Goal: Task Accomplishment & Management: Use online tool/utility

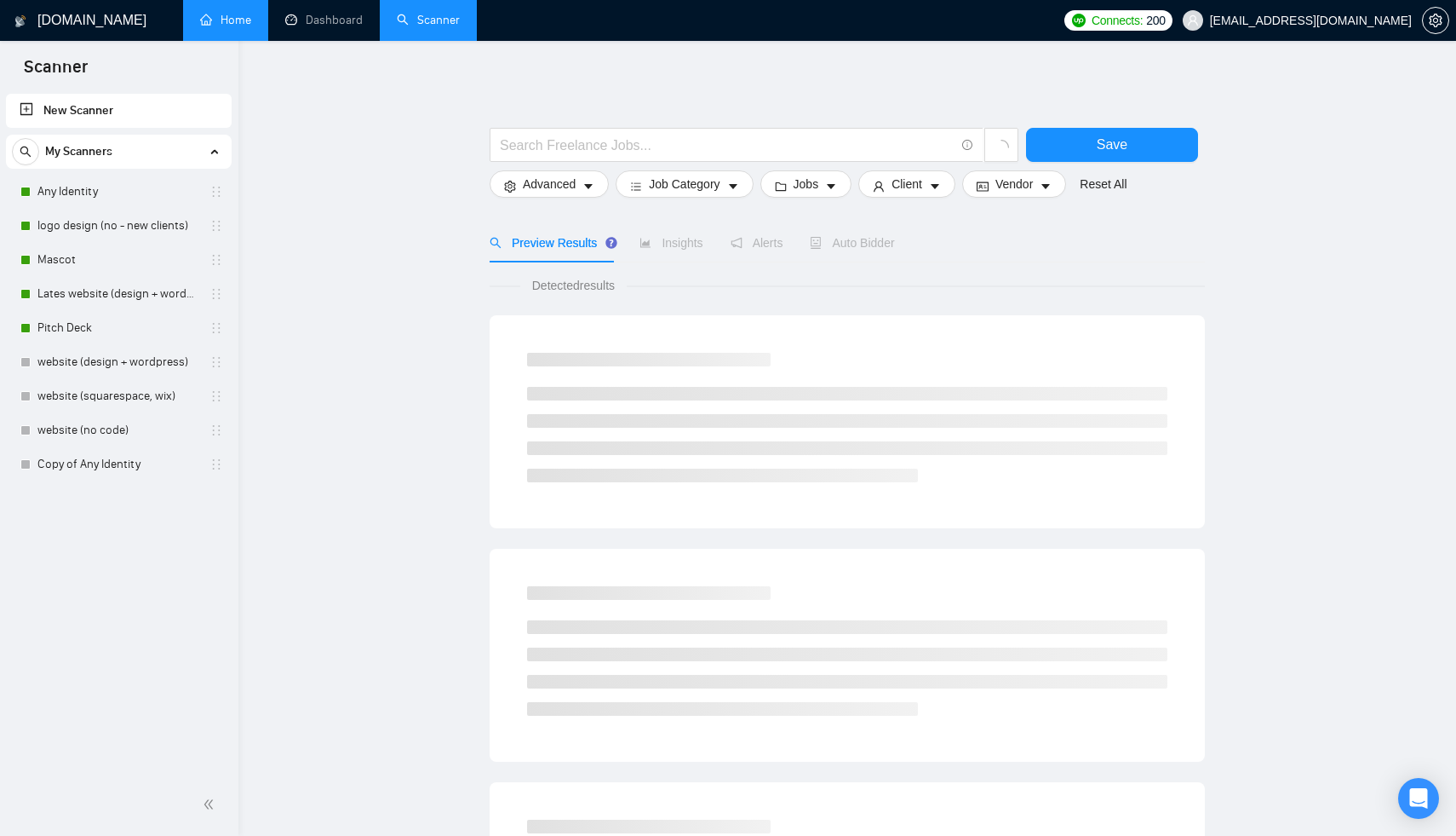
click at [206, 21] on link "Home" at bounding box center [225, 19] width 51 height 15
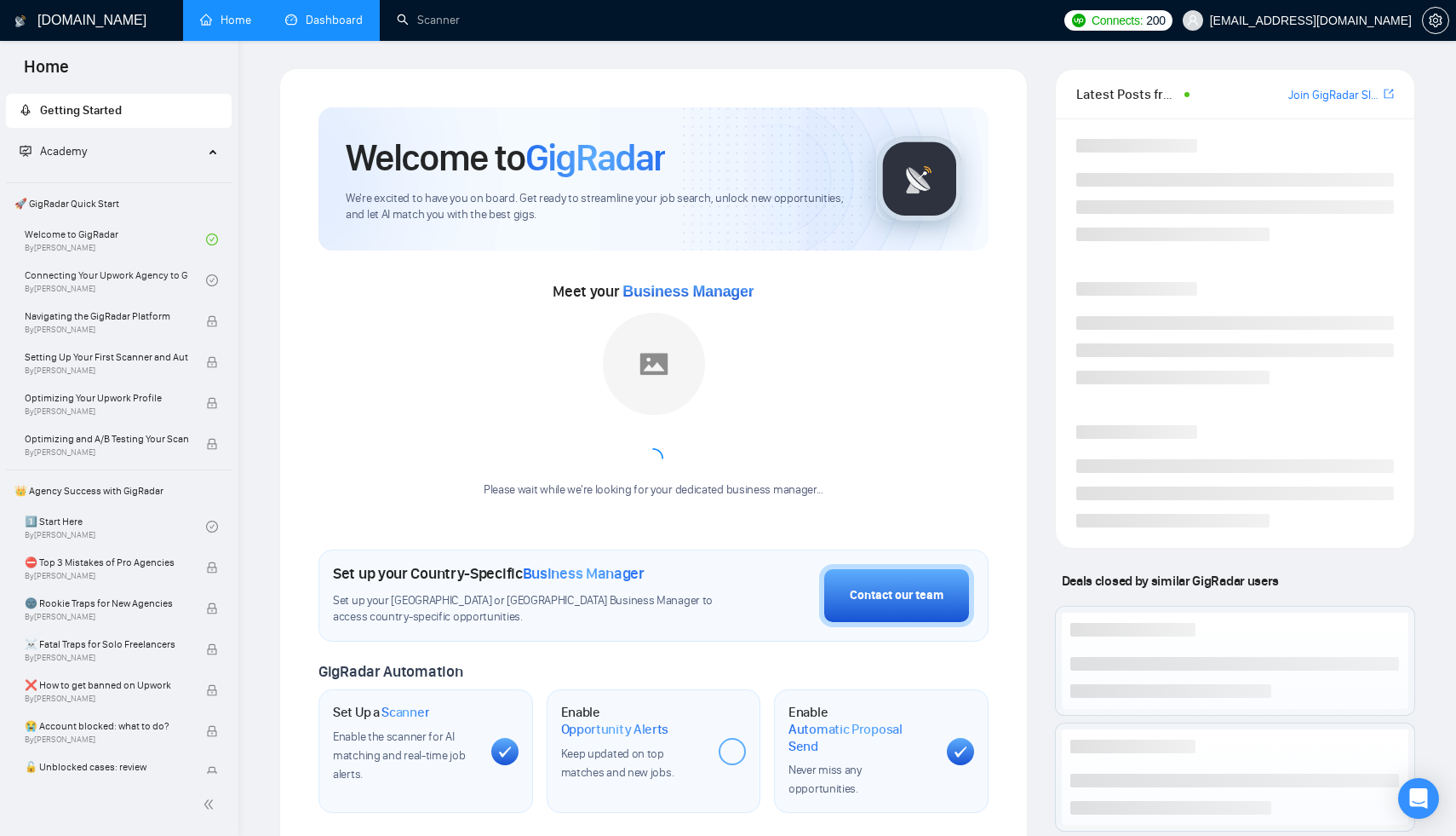
click at [285, 17] on link "Dashboard" at bounding box center [324, 19] width 77 height 15
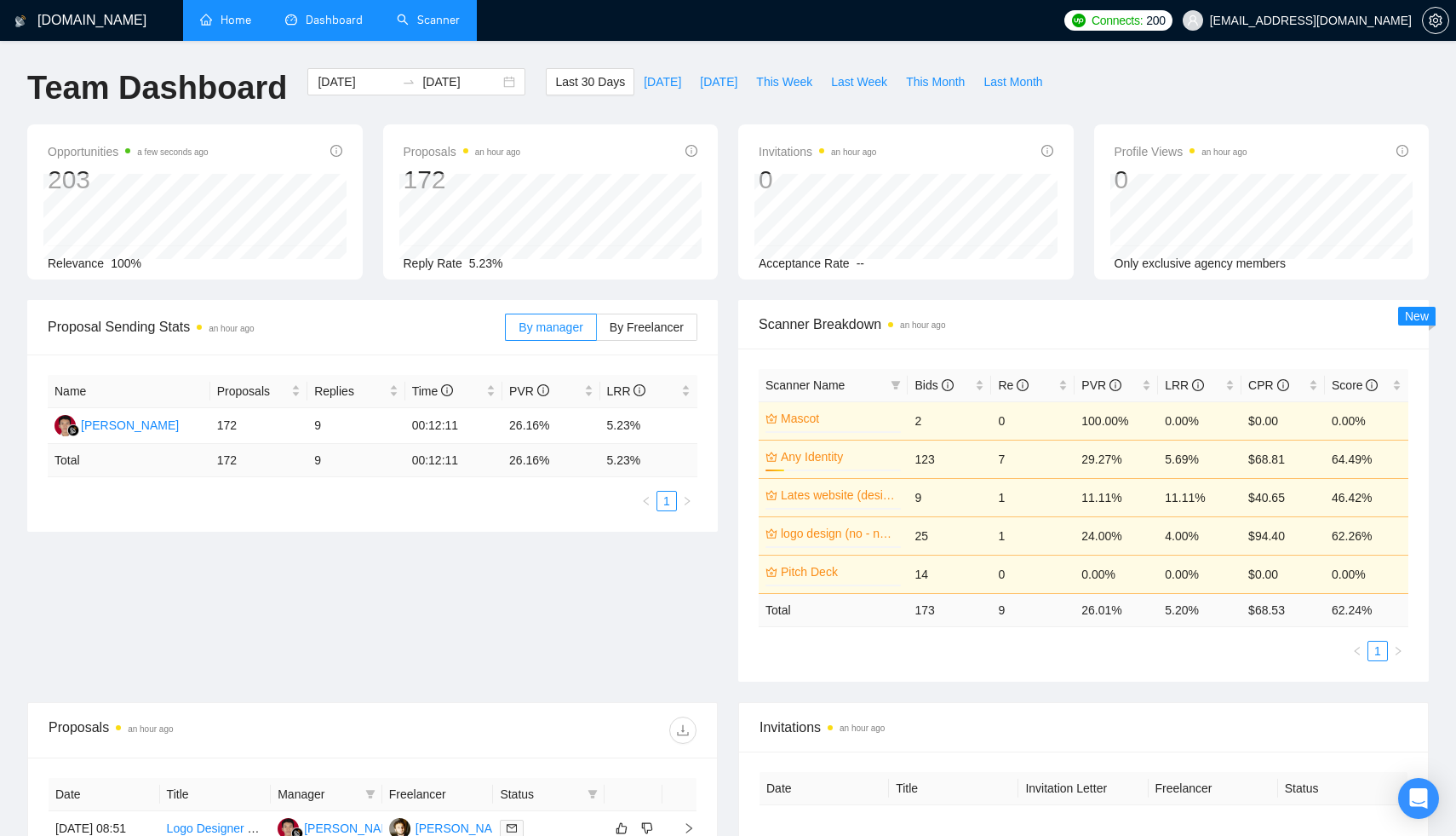
click at [413, 24] on link "Scanner" at bounding box center [428, 19] width 63 height 15
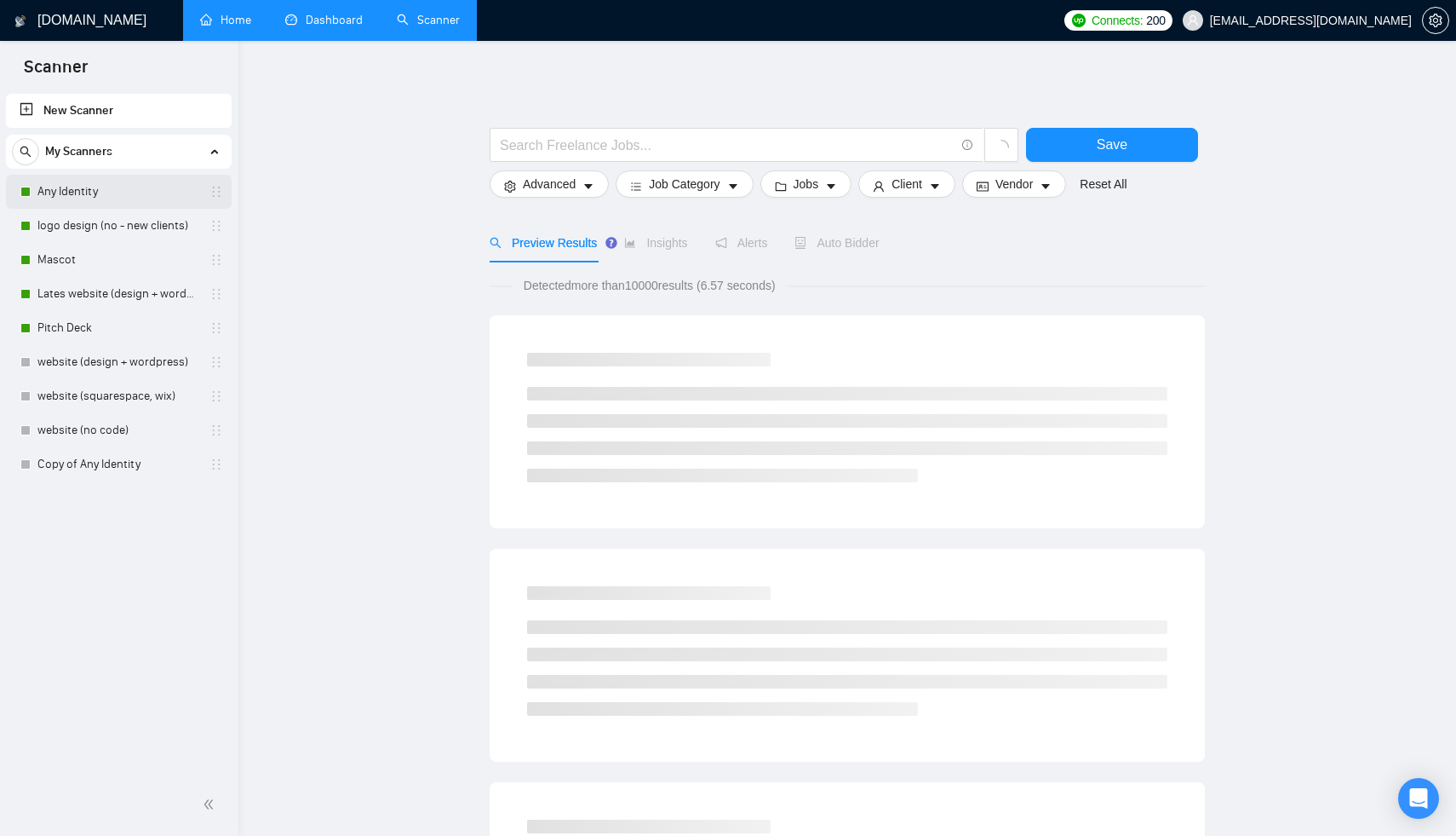
click at [130, 189] on link "Any Identity" at bounding box center [118, 191] width 162 height 34
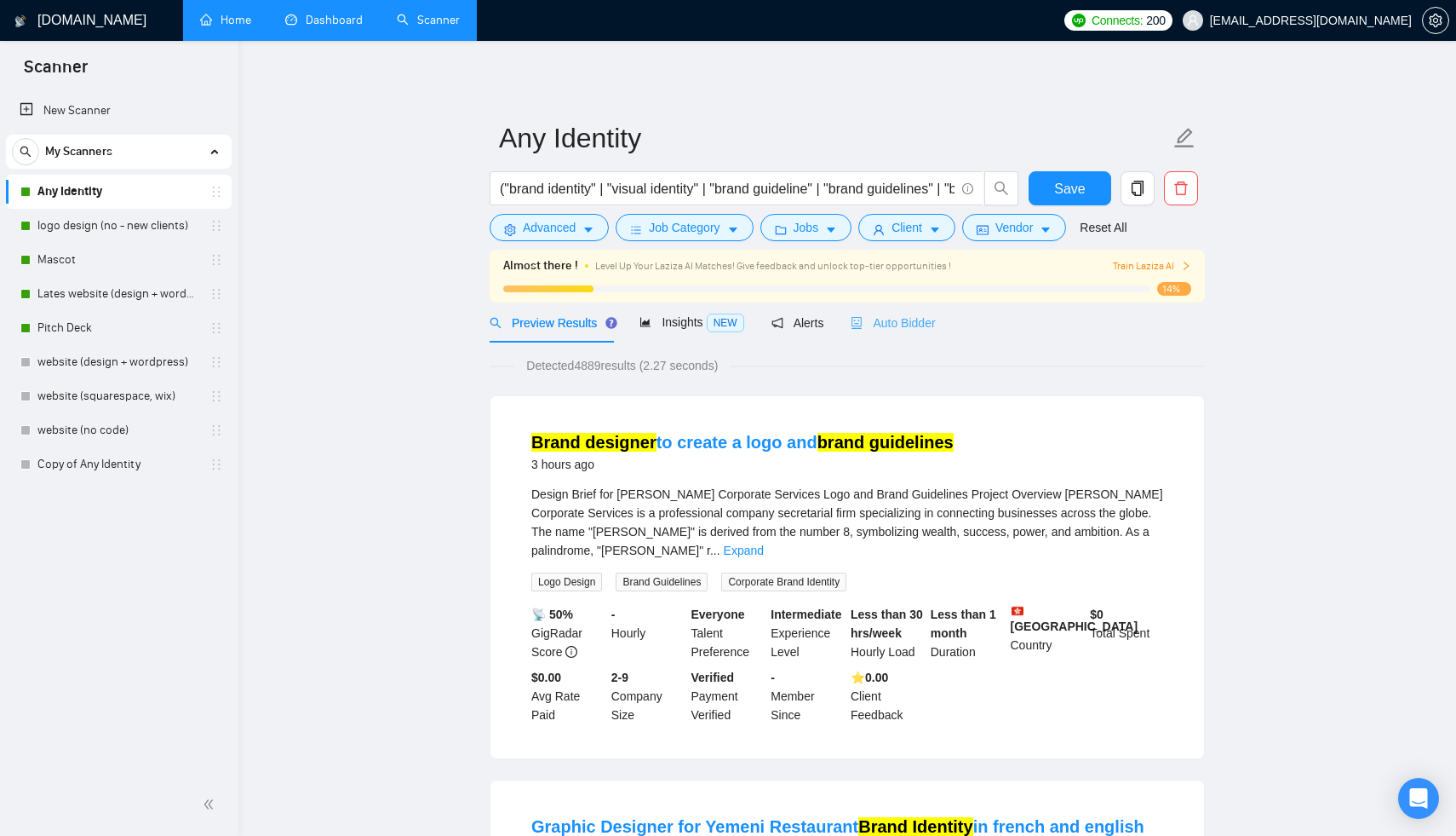
click at [902, 340] on div "Auto Bidder" at bounding box center [892, 321] width 84 height 40
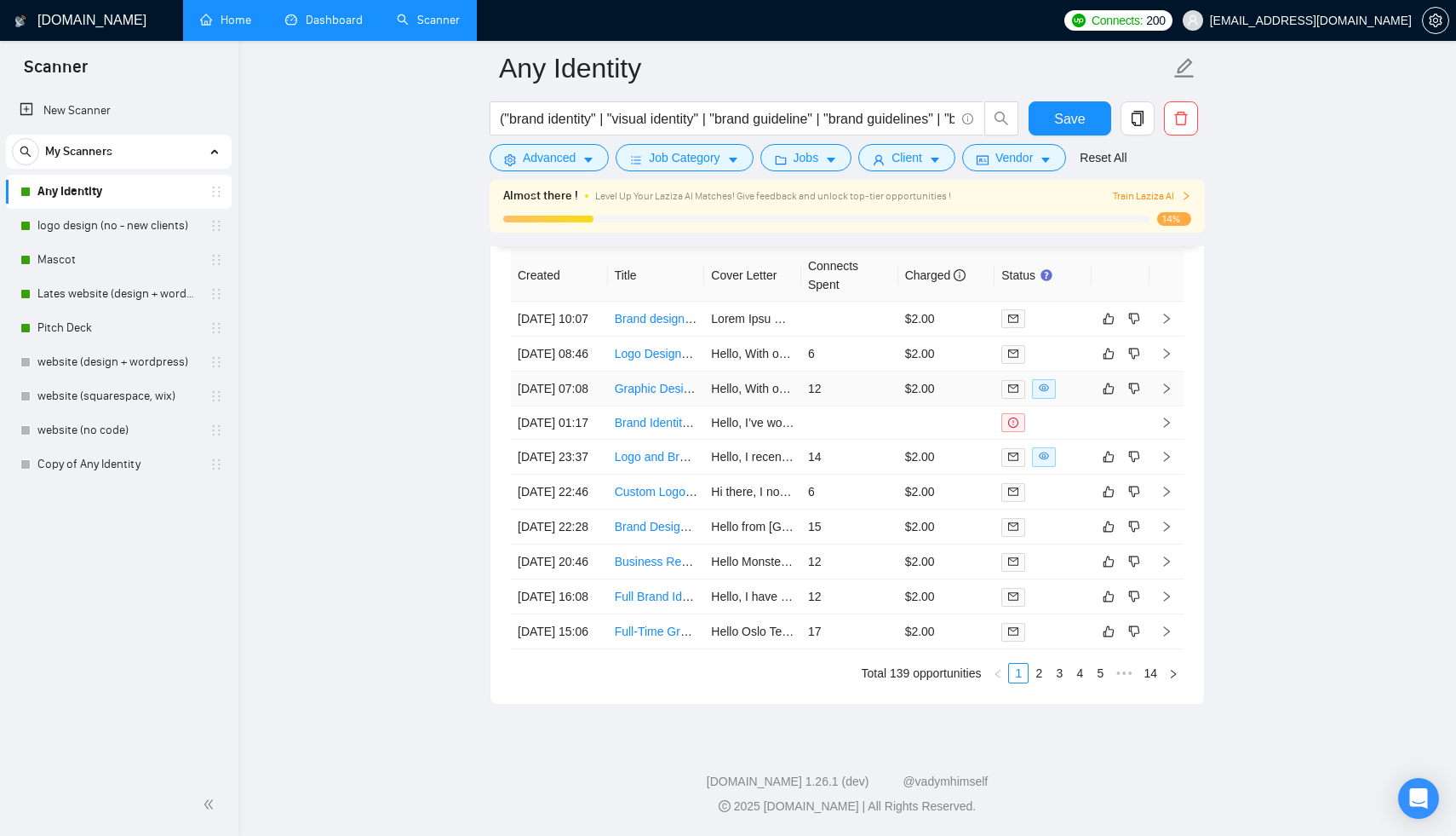
scroll to position [4515, 0]
click at [1036, 658] on div "Created Title Cover Letter Connects Spent Charged Status [DATE] 10:07 Brand des…" at bounding box center [847, 466] width 672 height 433
click at [1038, 672] on link "2" at bounding box center [1038, 672] width 18 height 18
click at [1061, 682] on link "3" at bounding box center [1058, 672] width 18 height 18
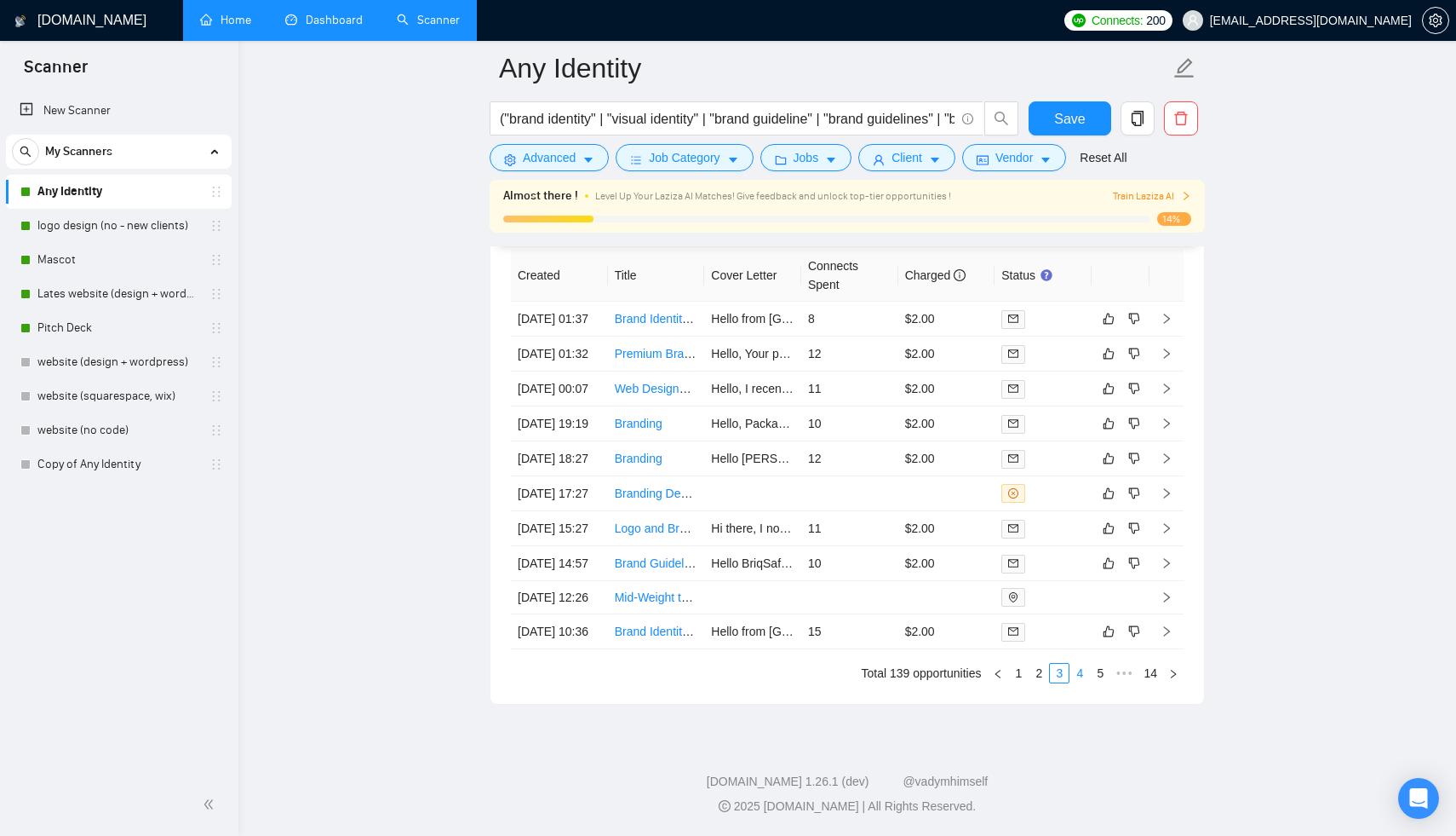
click at [1077, 682] on link "4" at bounding box center [1080, 672] width 18 height 18
click at [991, 682] on link "1" at bounding box center [997, 672] width 18 height 18
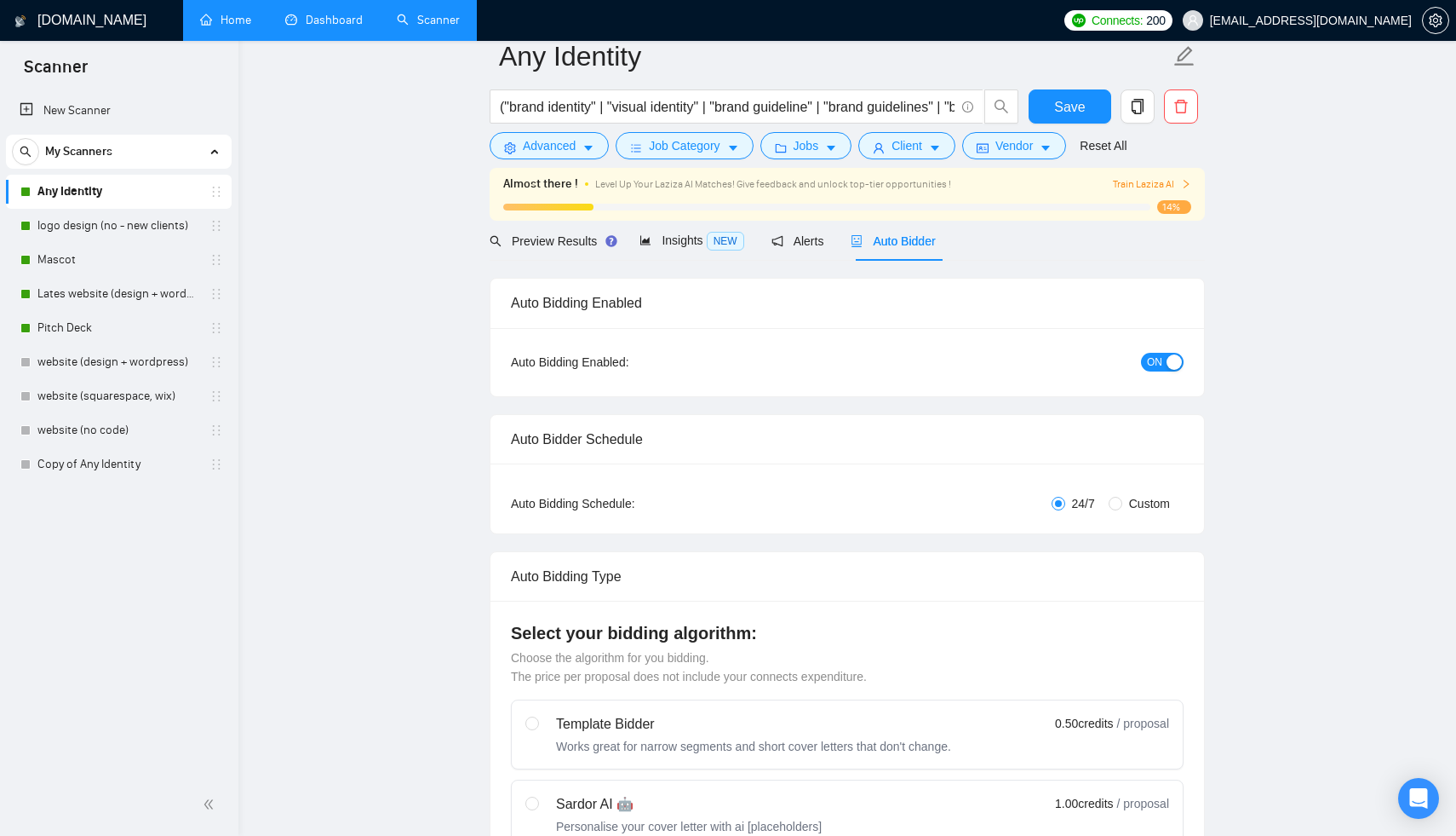
scroll to position [0, 0]
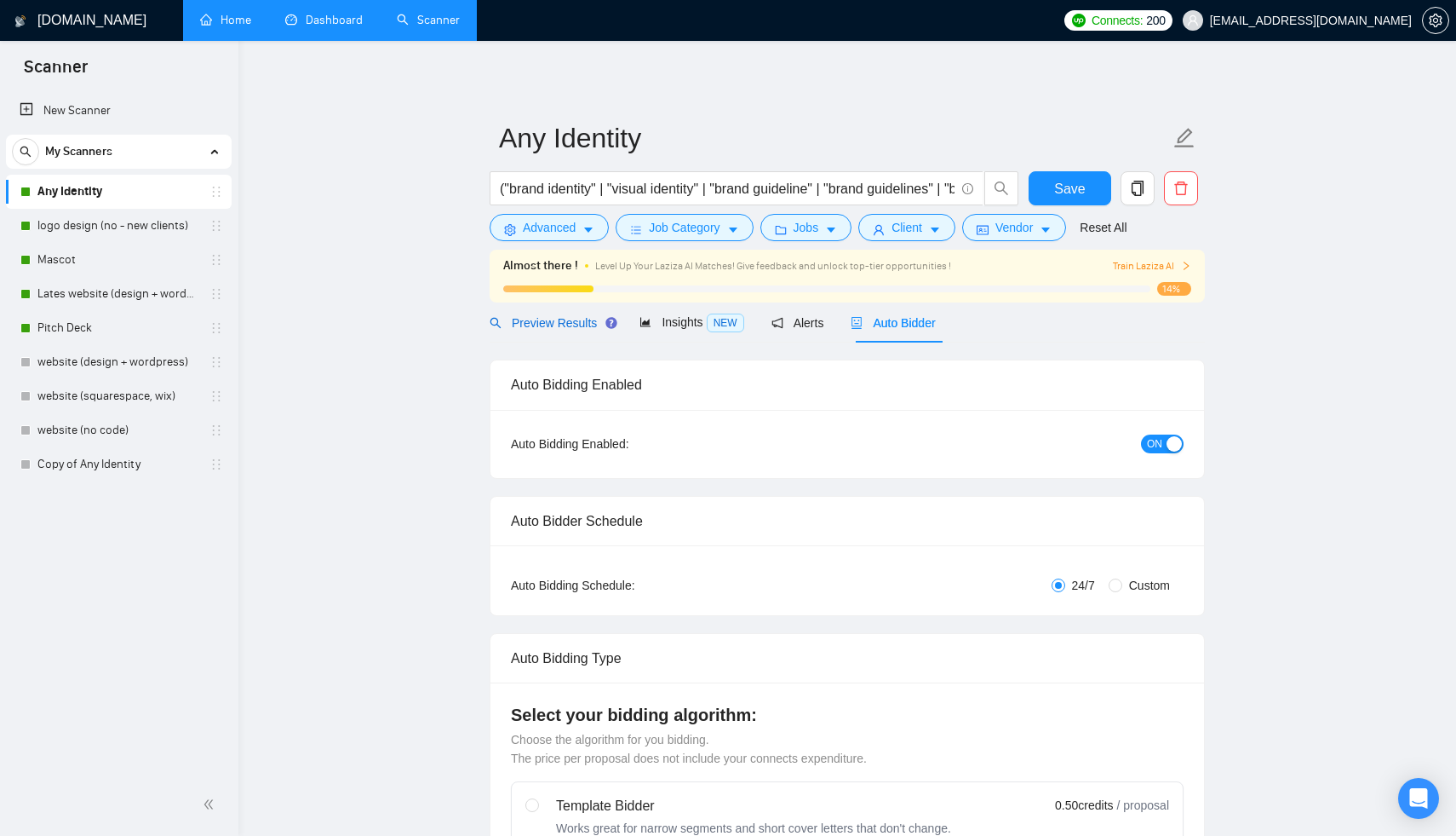
click at [546, 314] on div "Preview Results" at bounding box center [550, 322] width 123 height 18
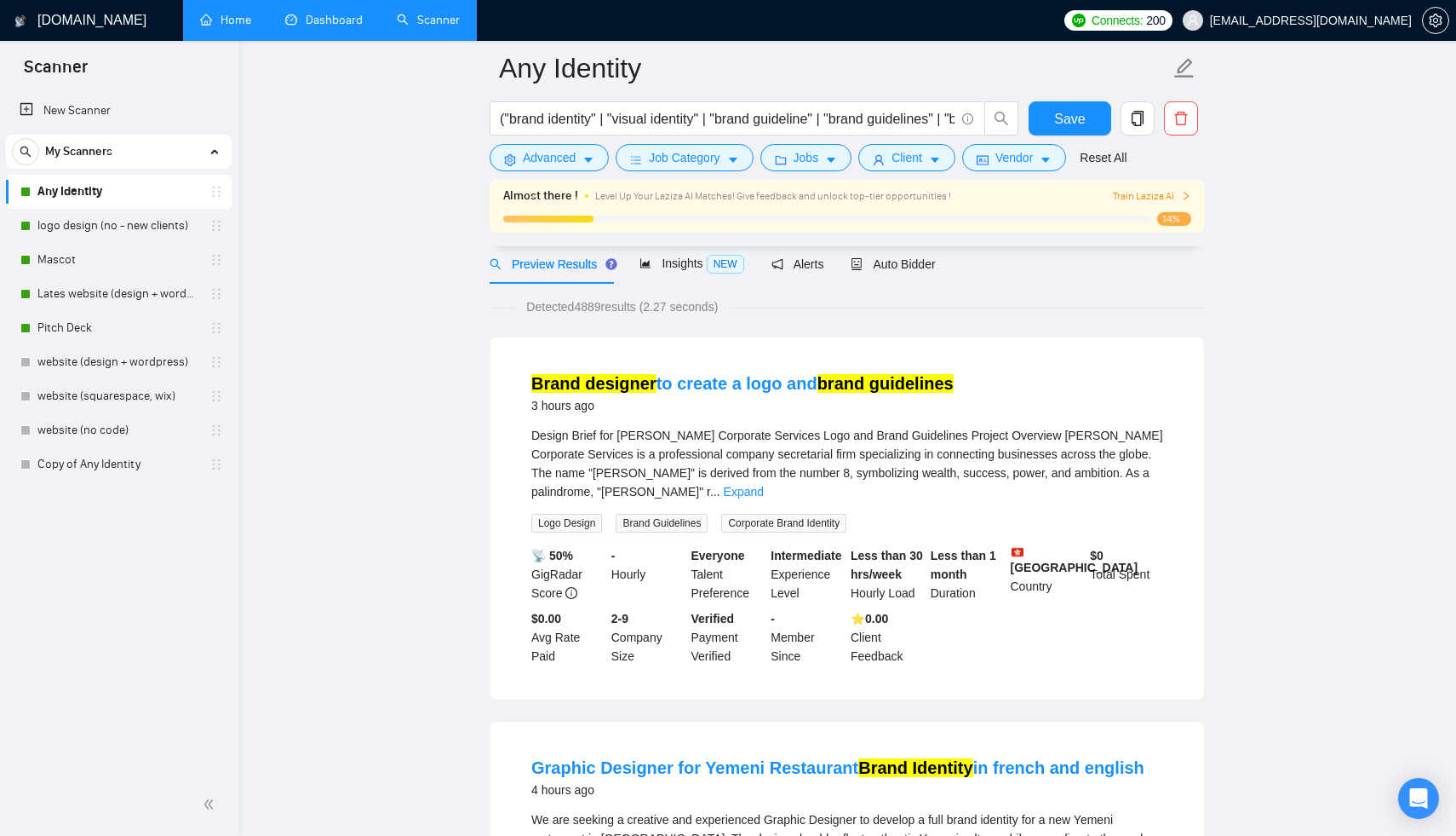
scroll to position [95, 0]
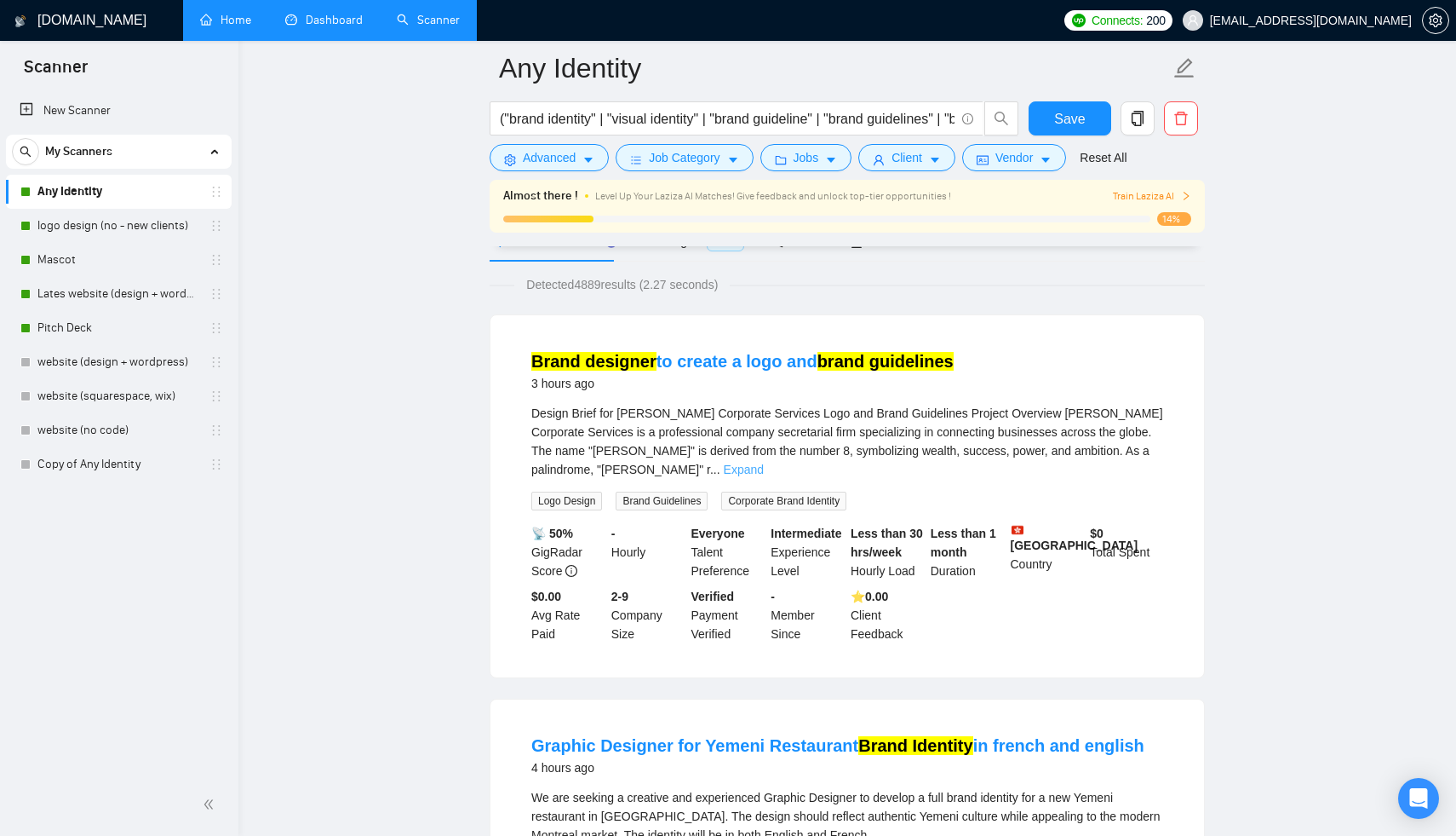
click at [764, 463] on link "Expand" at bounding box center [743, 469] width 40 height 14
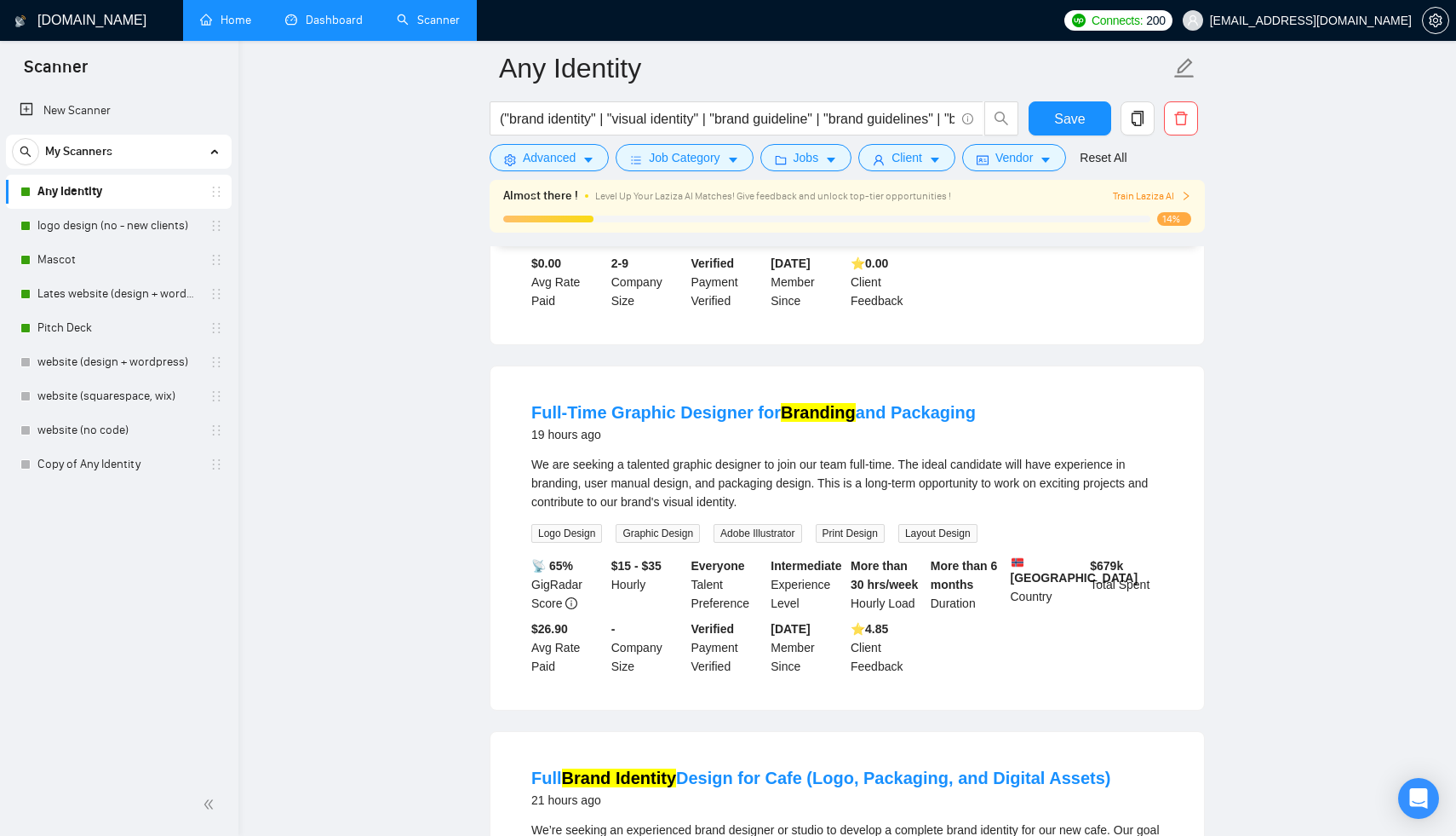
scroll to position [3395, 0]
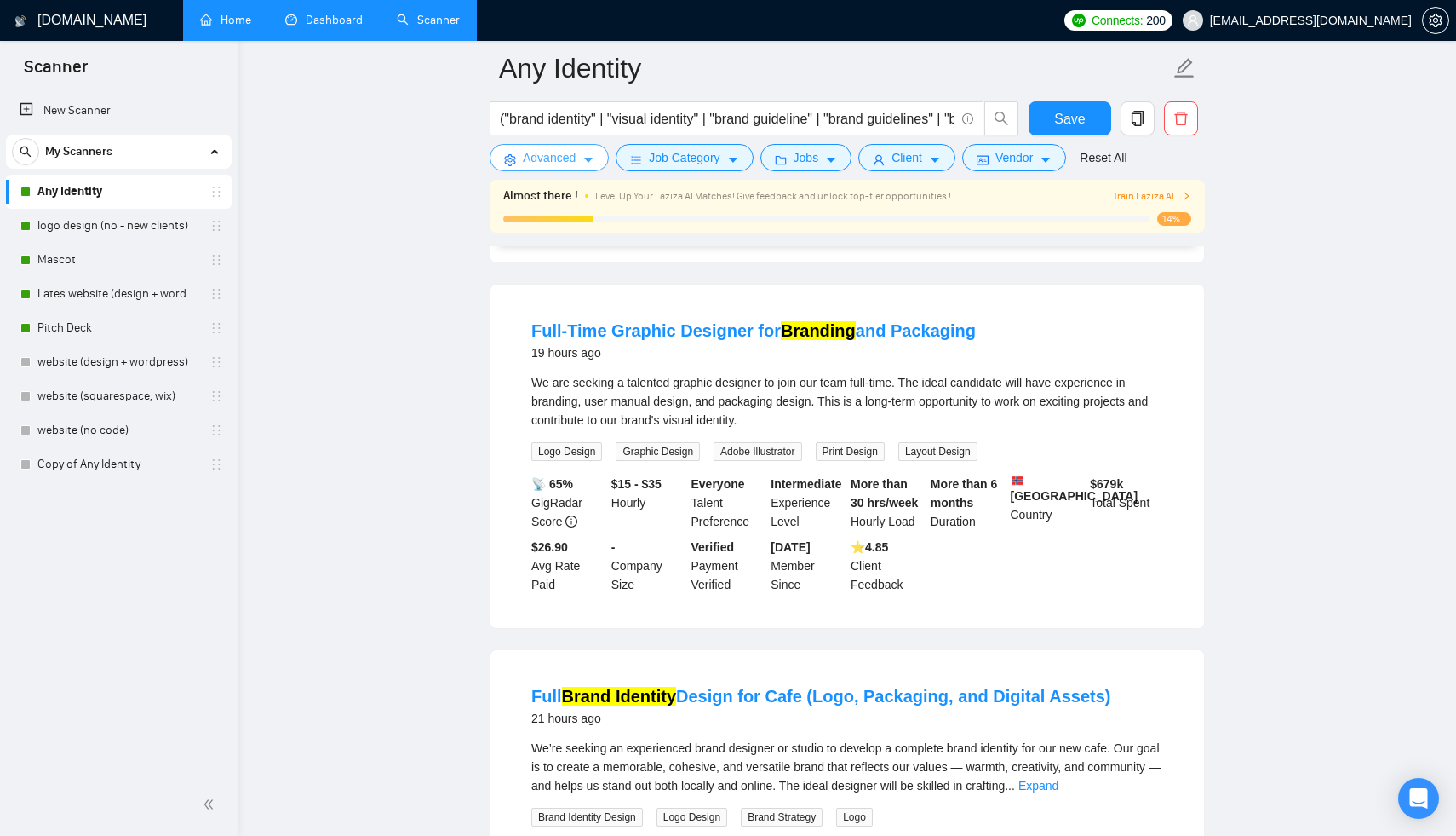
click at [538, 163] on span "Advanced" at bounding box center [549, 157] width 53 height 18
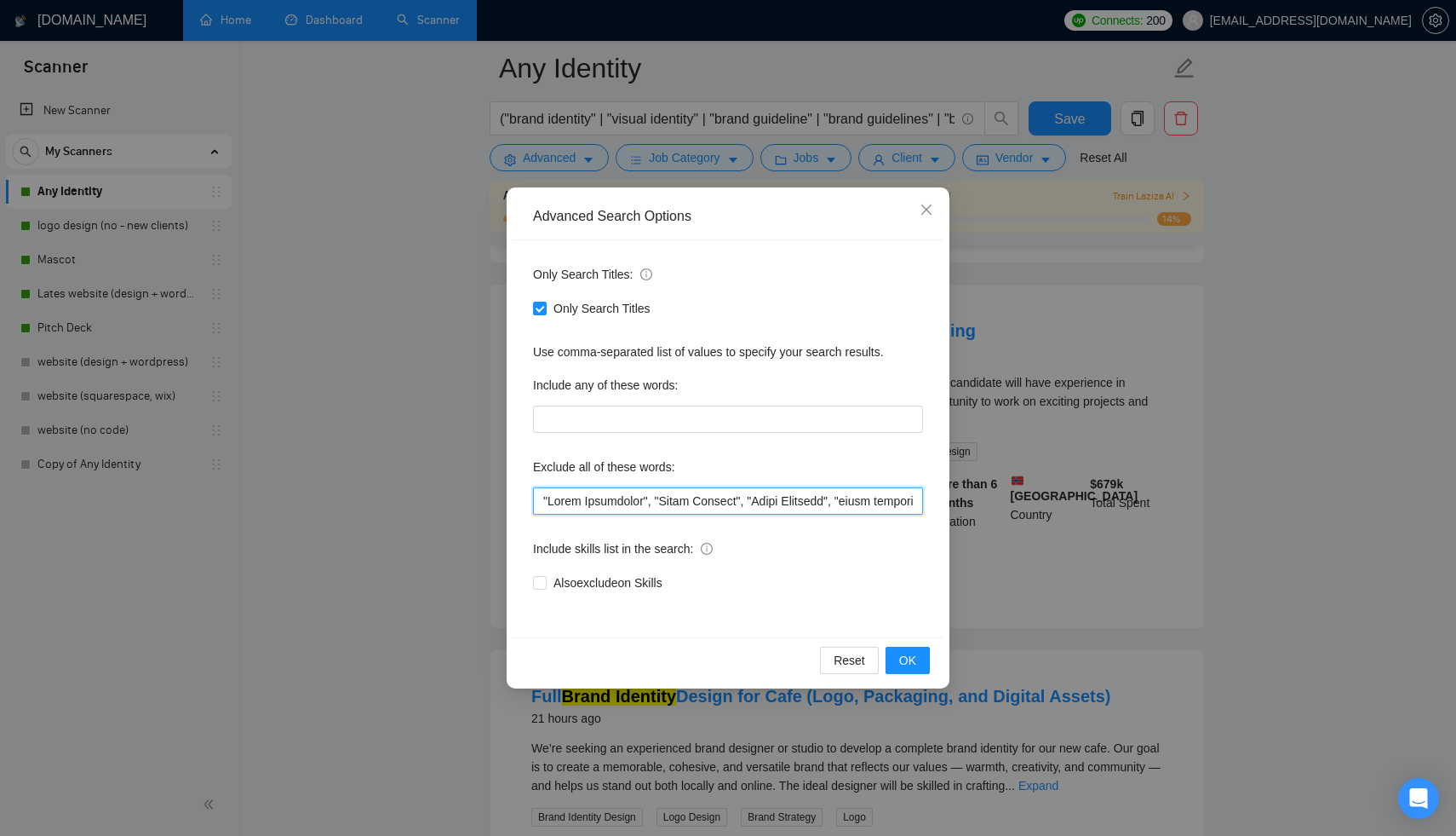
click at [544, 494] on input "text" at bounding box center [728, 501] width 390 height 27
click at [543, 505] on input "text" at bounding box center [728, 501] width 390 height 27
click at [602, 501] on input "text" at bounding box center [728, 501] width 390 height 27
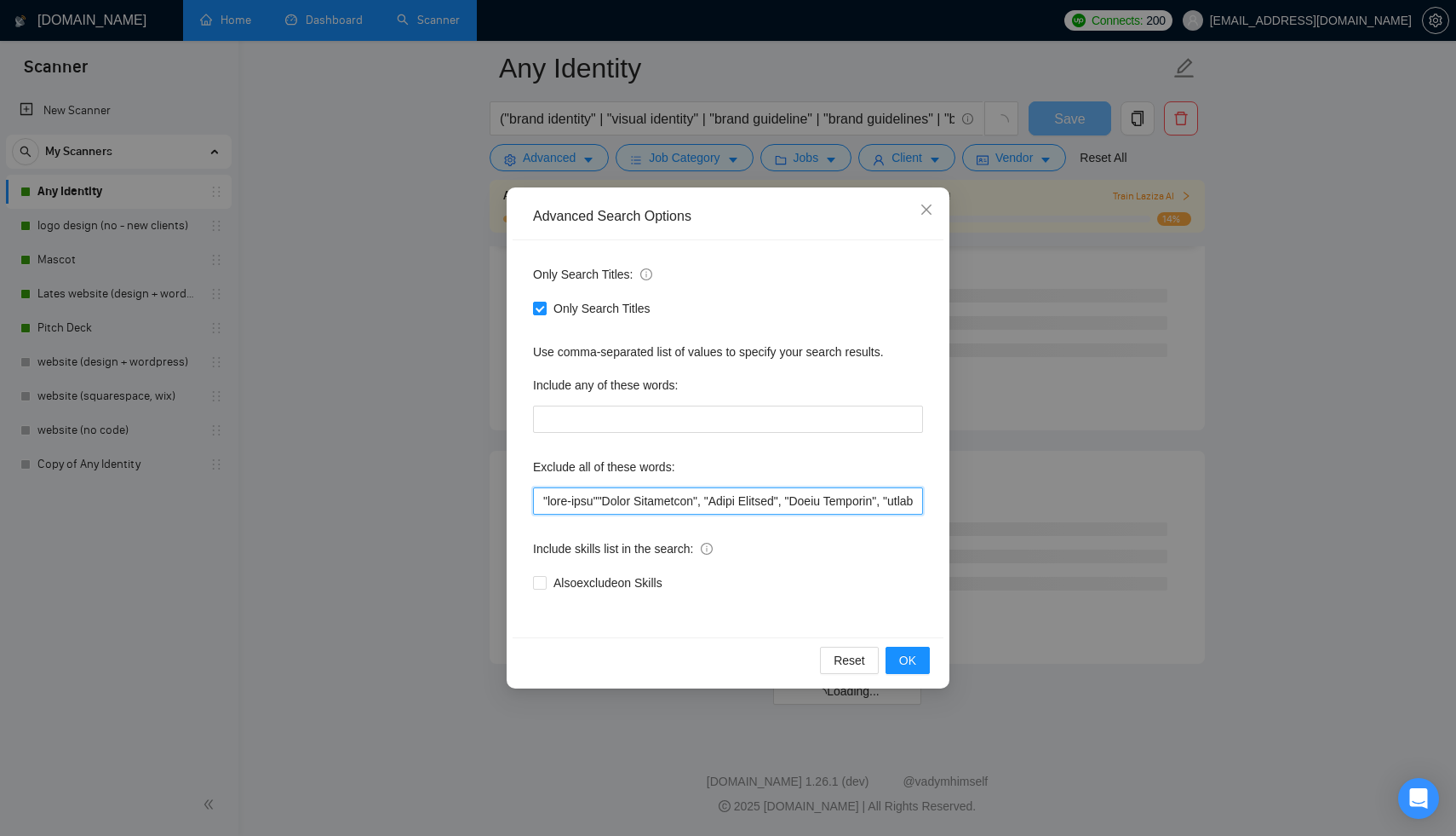
scroll to position [2059, 0]
click at [906, 657] on span "OK" at bounding box center [908, 660] width 17 height 18
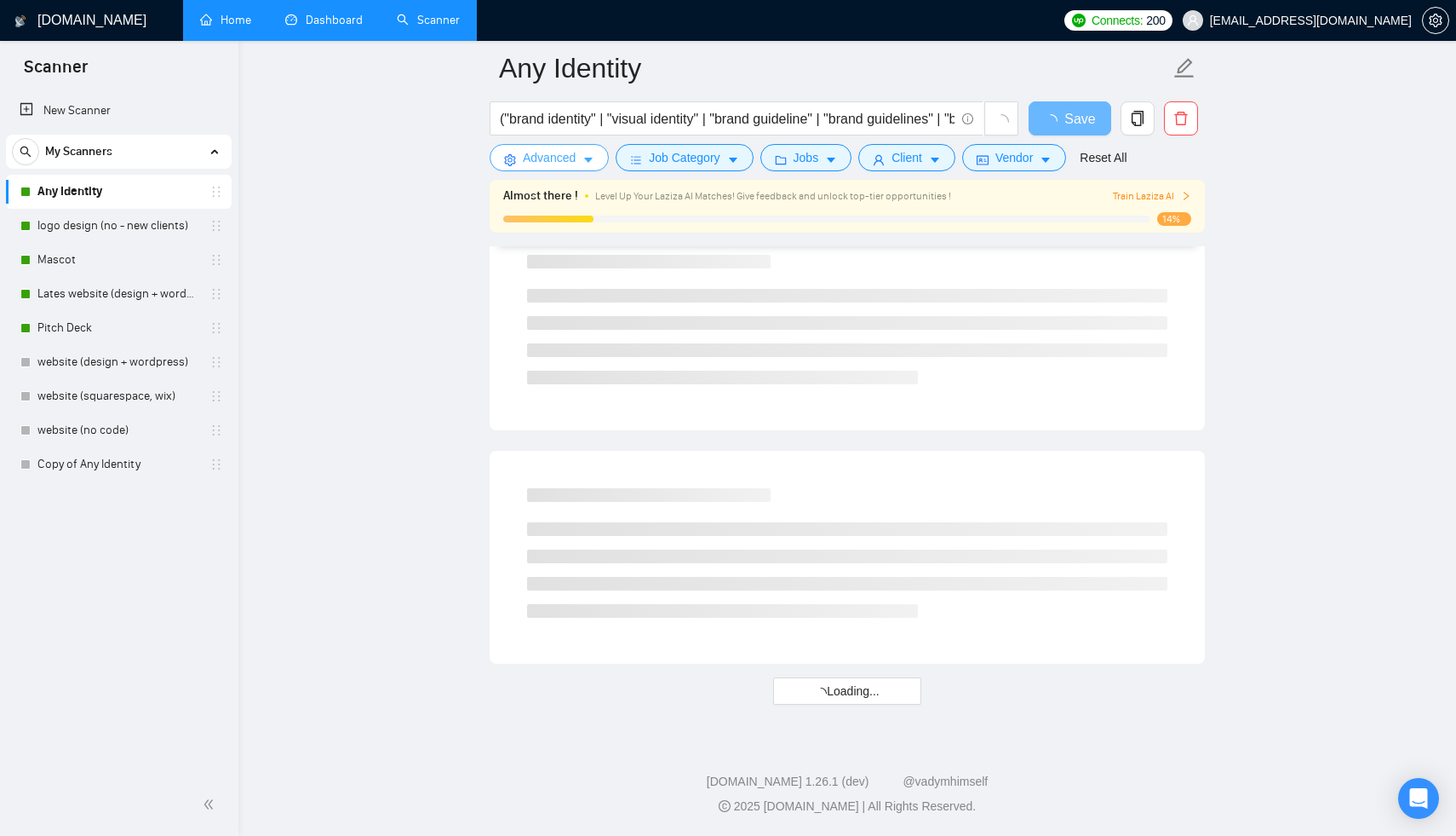
scroll to position [0, 0]
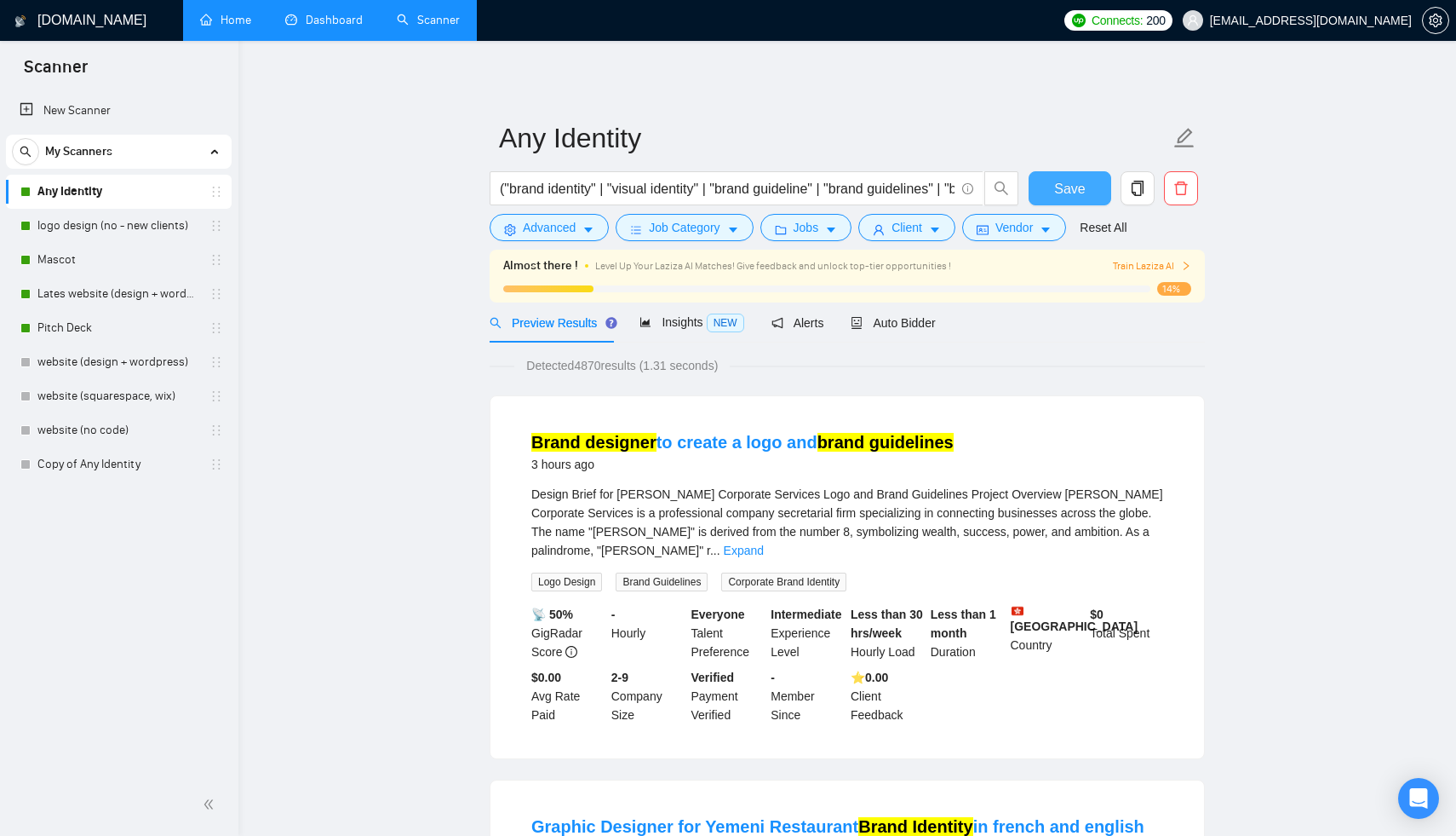
click at [1089, 174] on button "Save" at bounding box center [1069, 188] width 82 height 34
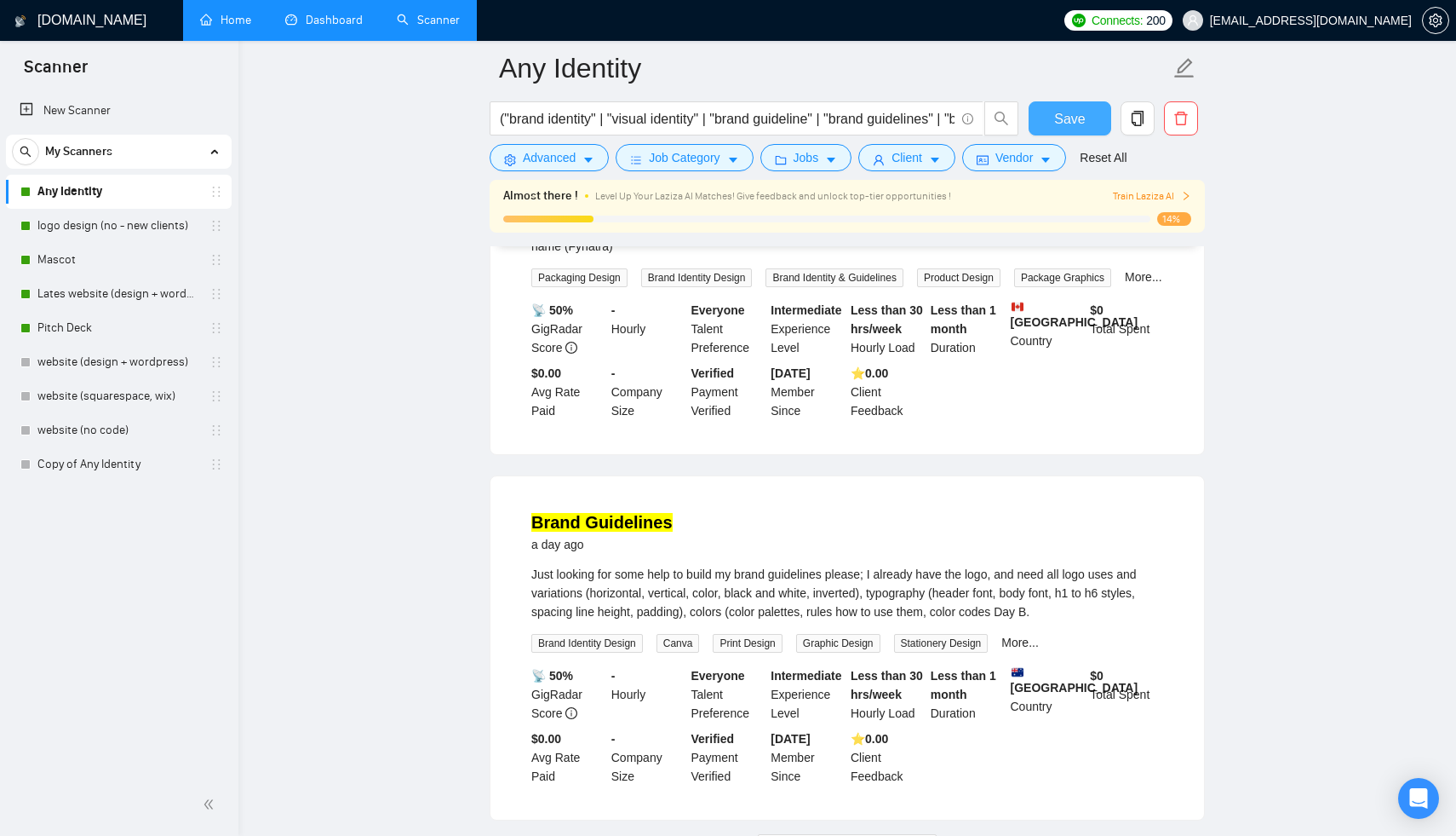
scroll to position [3418, 0]
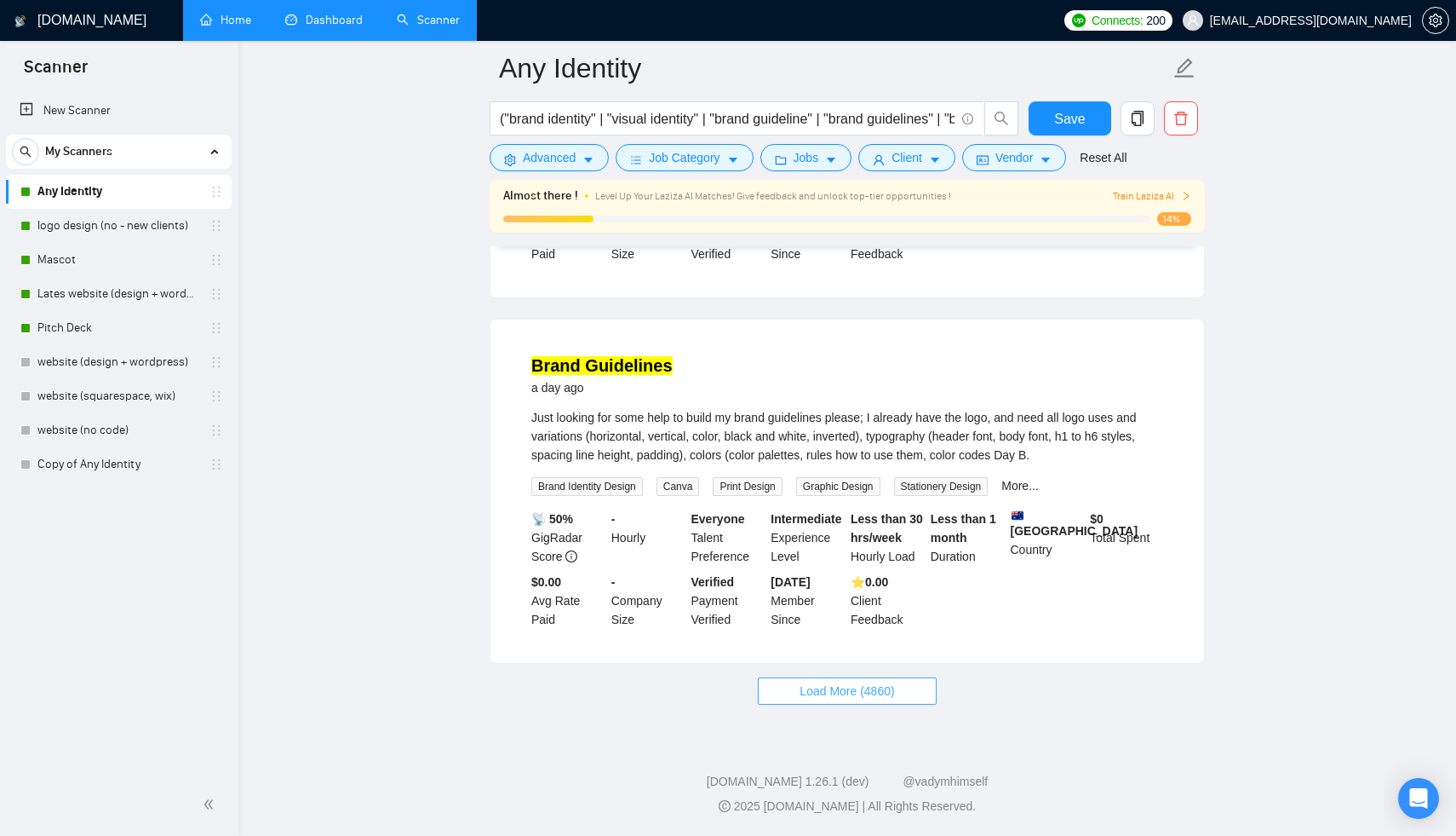
click at [829, 701] on button "Load More (4860)" at bounding box center [847, 691] width 178 height 27
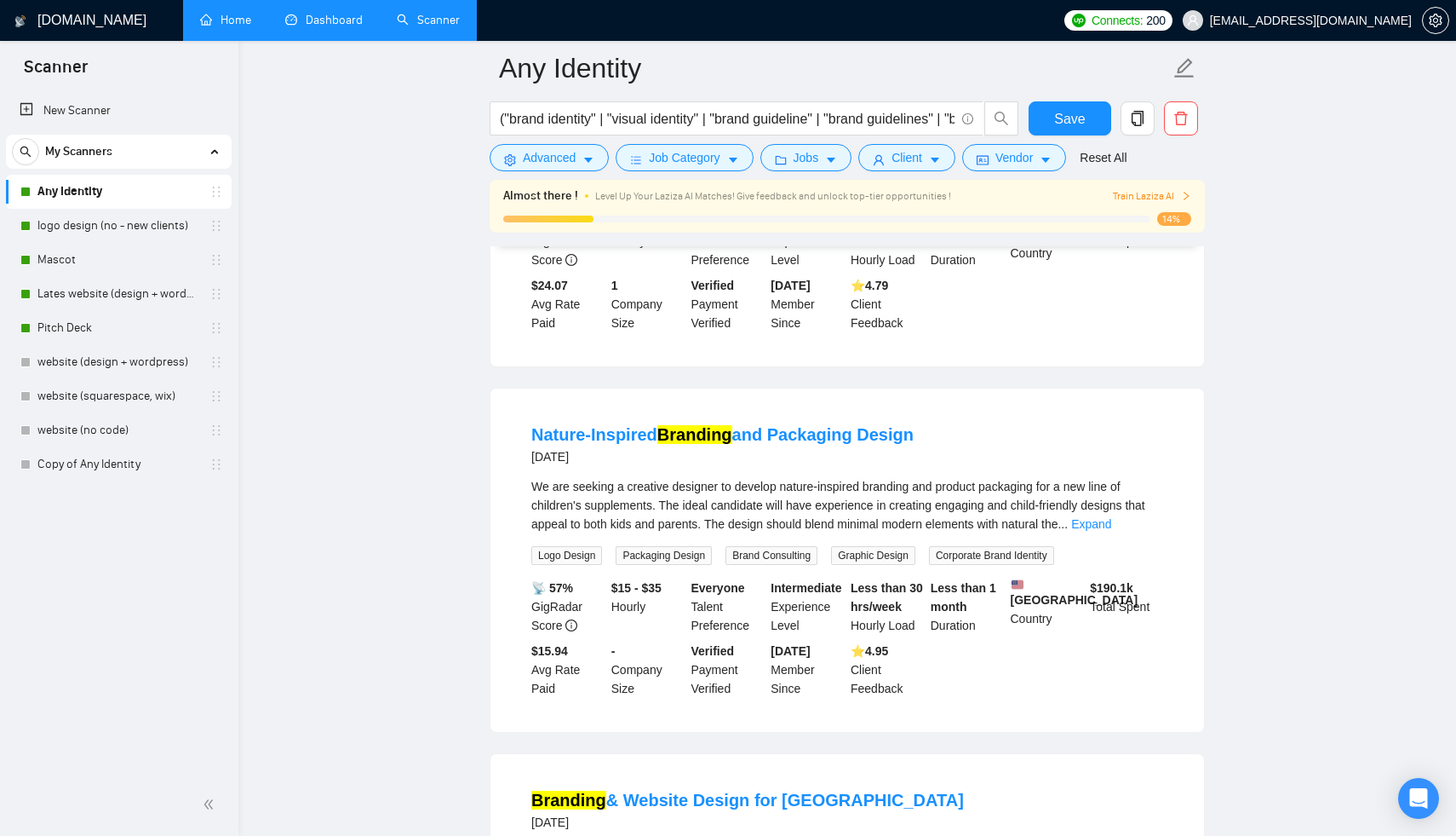
scroll to position [4562, 0]
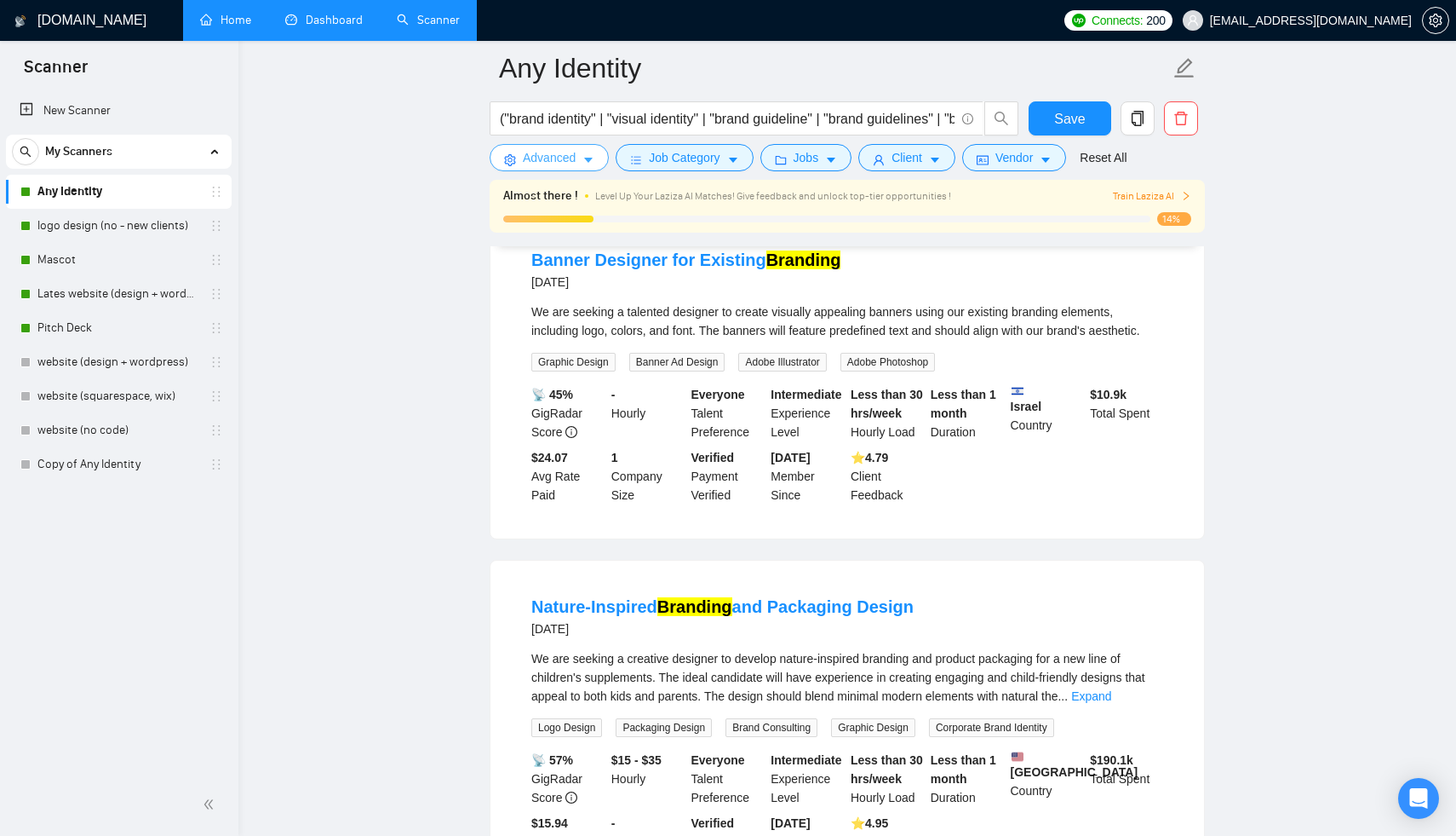
click at [533, 160] on span "Advanced" at bounding box center [549, 157] width 53 height 18
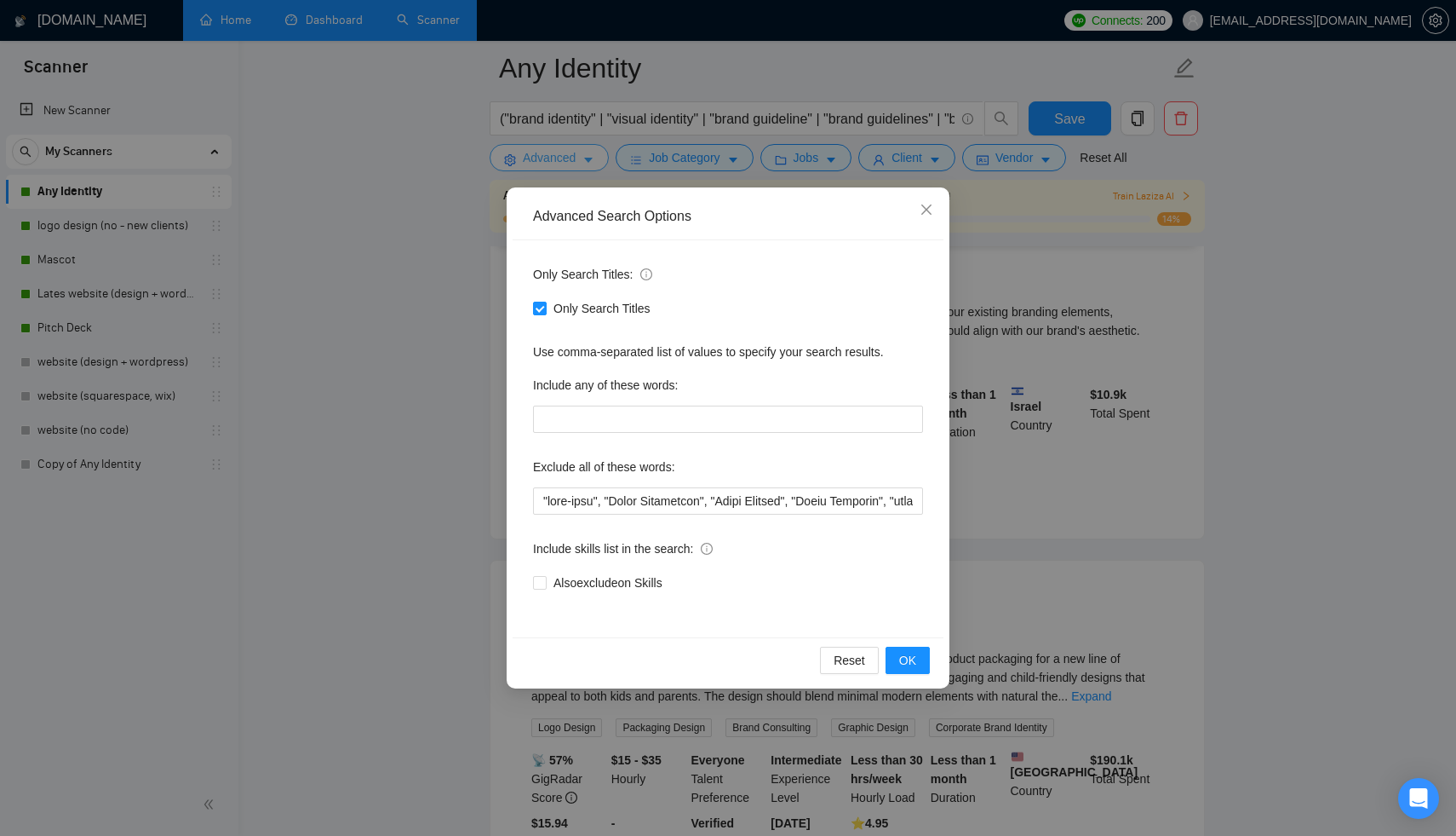
click at [533, 160] on div "Advanced Search Options Only Search Titles: Only Search Titles Use comma-separa…" at bounding box center [728, 418] width 1456 height 836
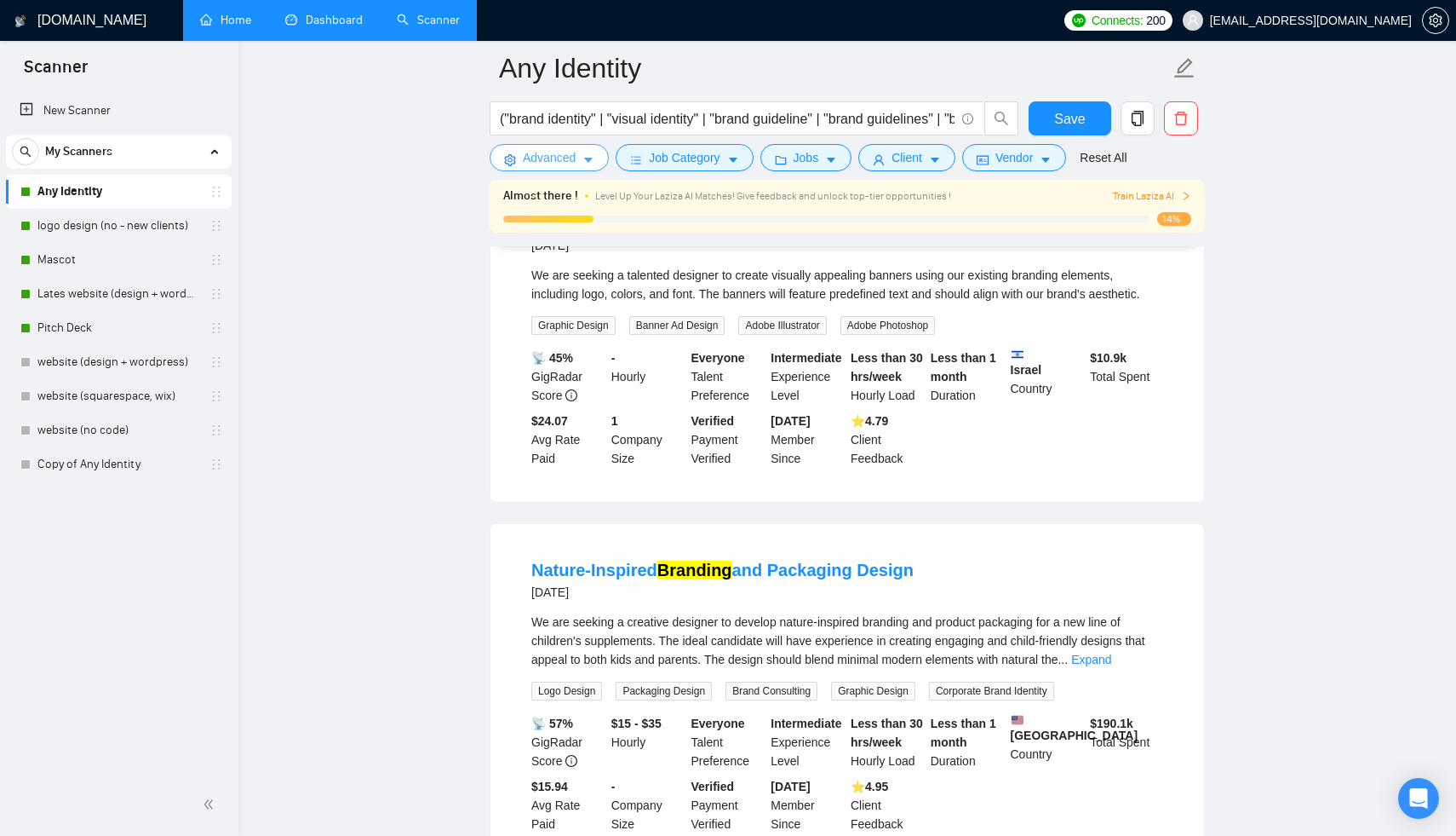
scroll to position [4578, 0]
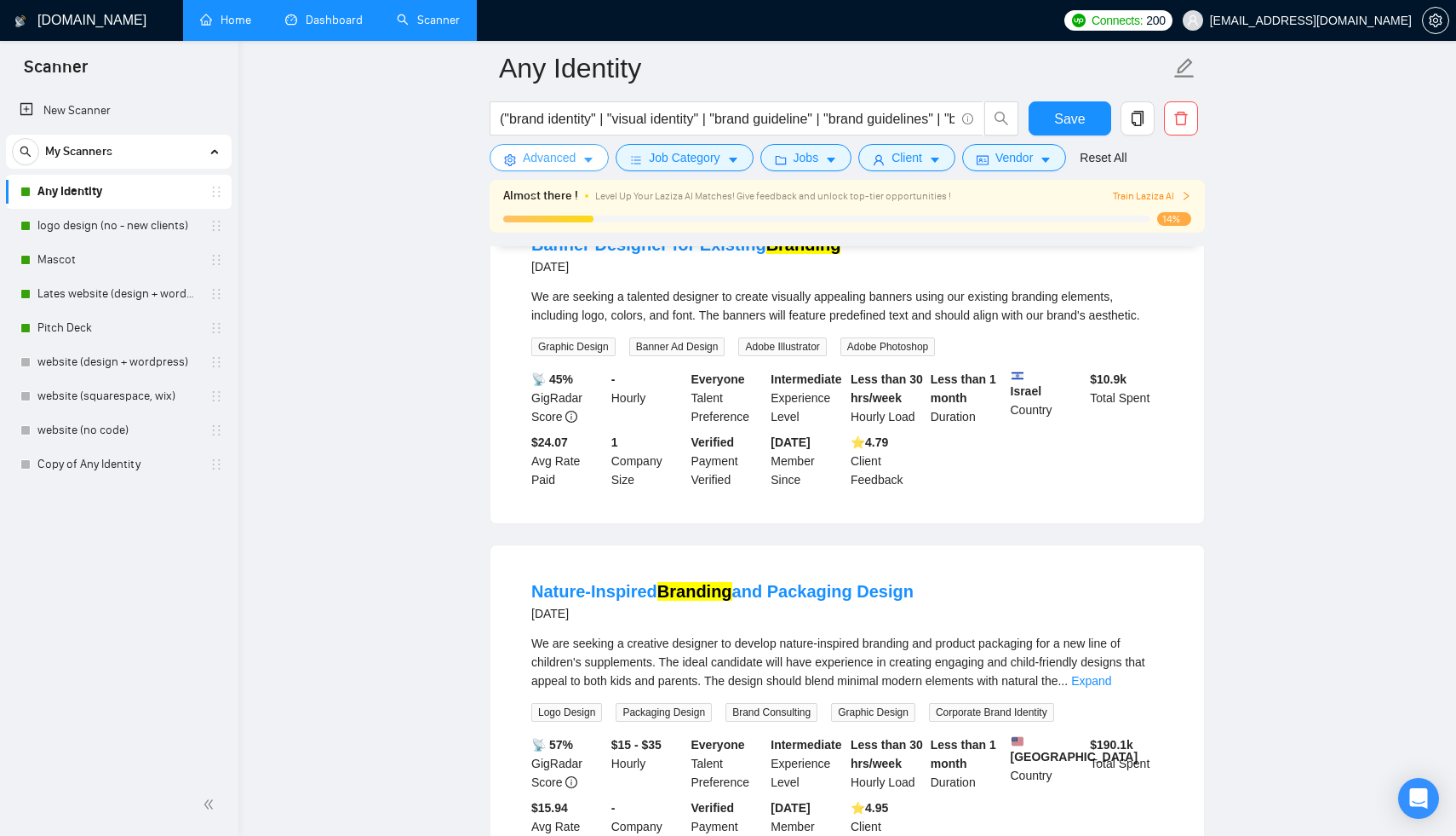
click at [545, 160] on span "Advanced" at bounding box center [549, 157] width 53 height 18
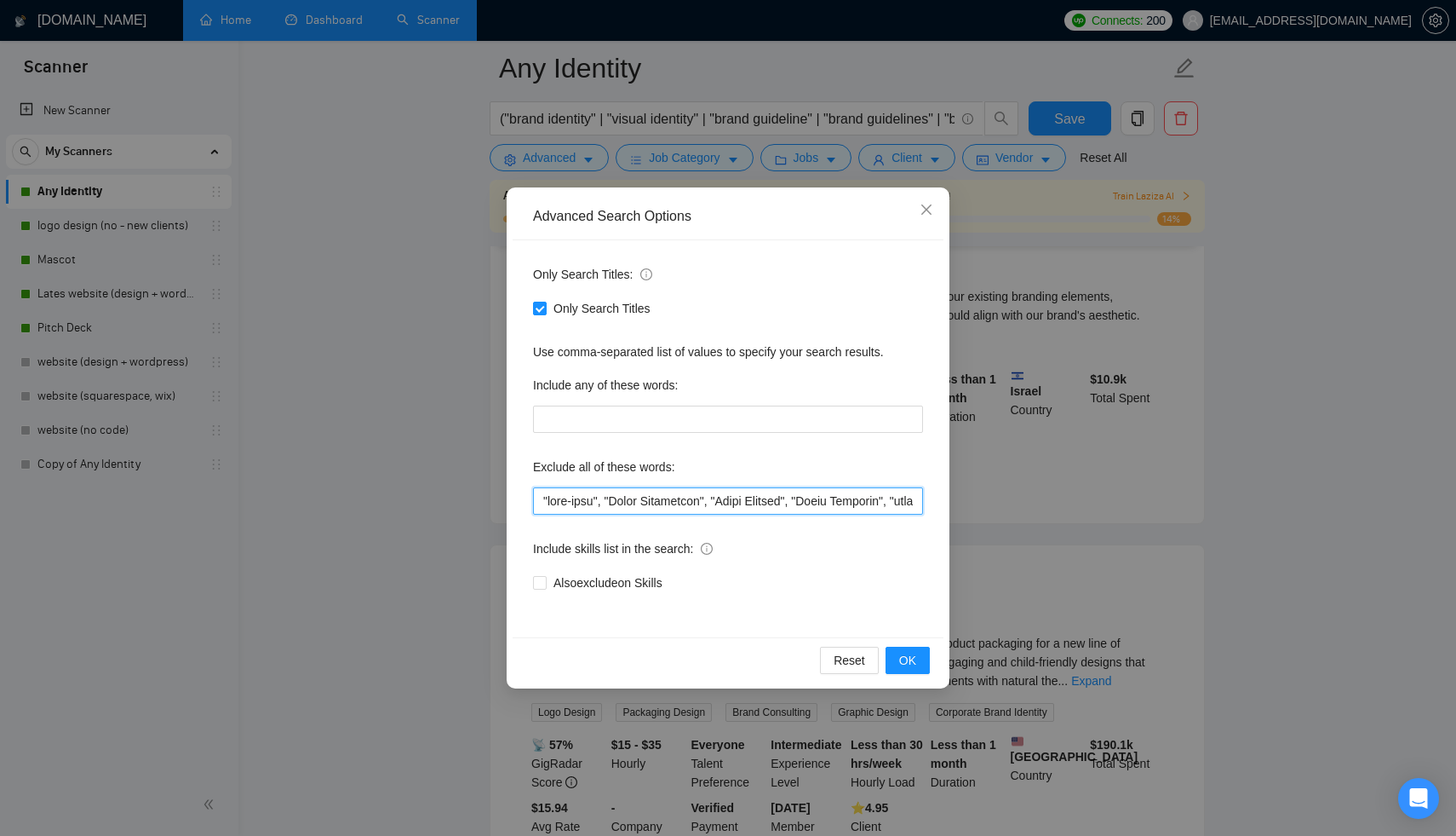
click at [540, 499] on input "text" at bounding box center [728, 501] width 390 height 27
click at [548, 507] on input "text" at bounding box center [728, 501] width 390 height 27
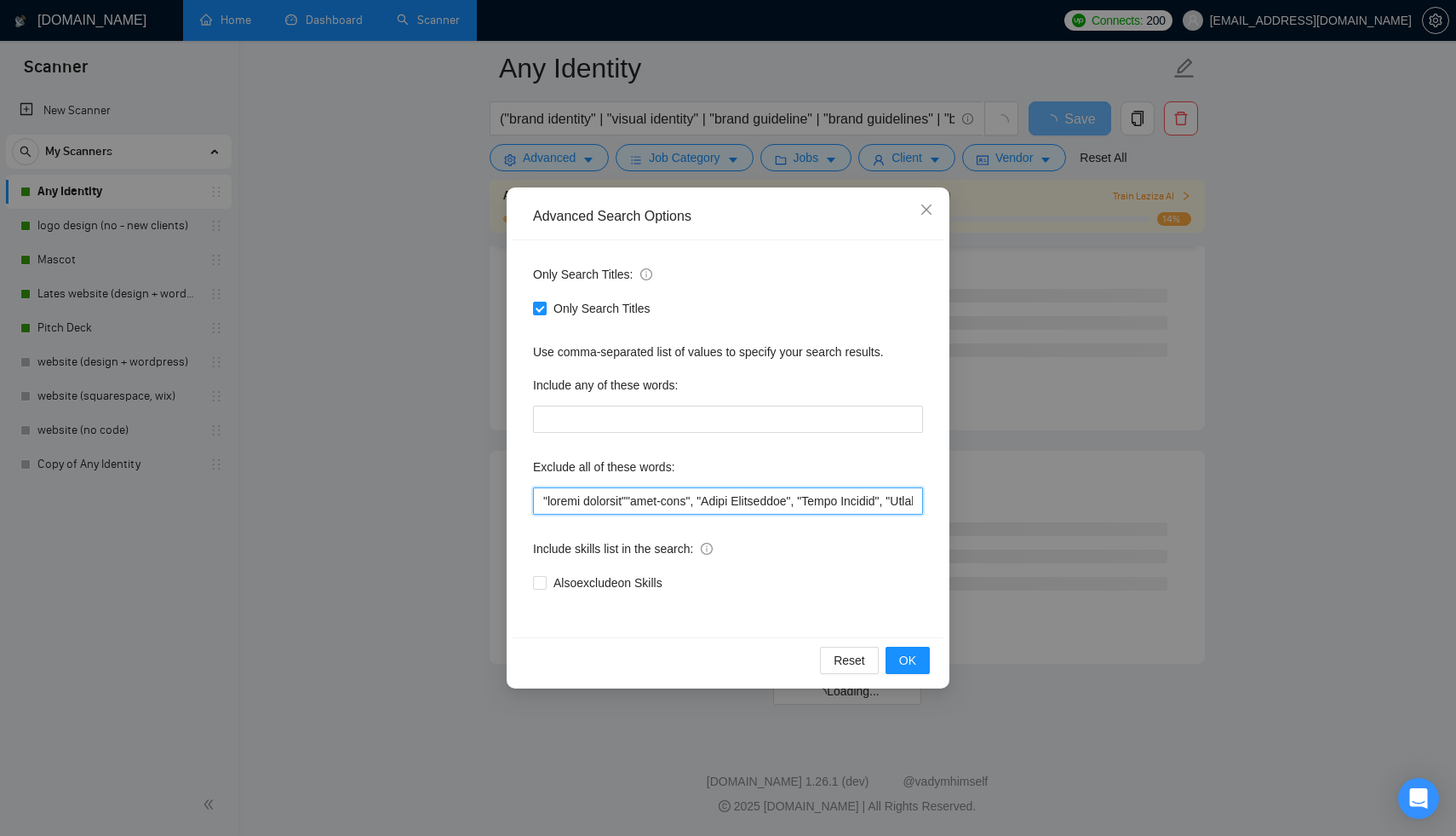
click at [646, 495] on input "text" at bounding box center [728, 501] width 390 height 27
type input ""banner designer", "full-time", "Brand Strategist", "Video Editing", "Match Bra…"
click at [904, 655] on span "OK" at bounding box center [908, 660] width 17 height 18
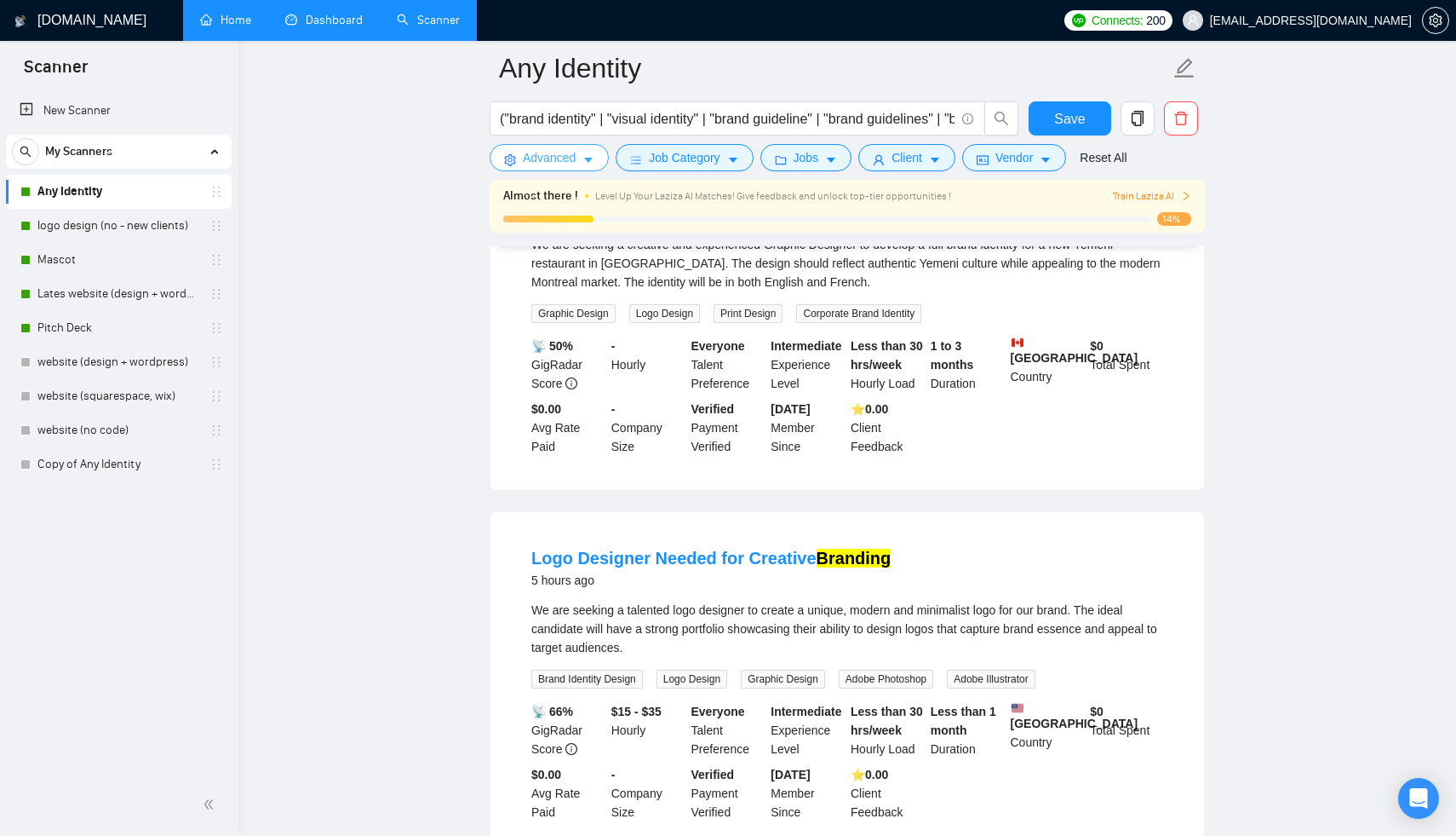
scroll to position [717, 0]
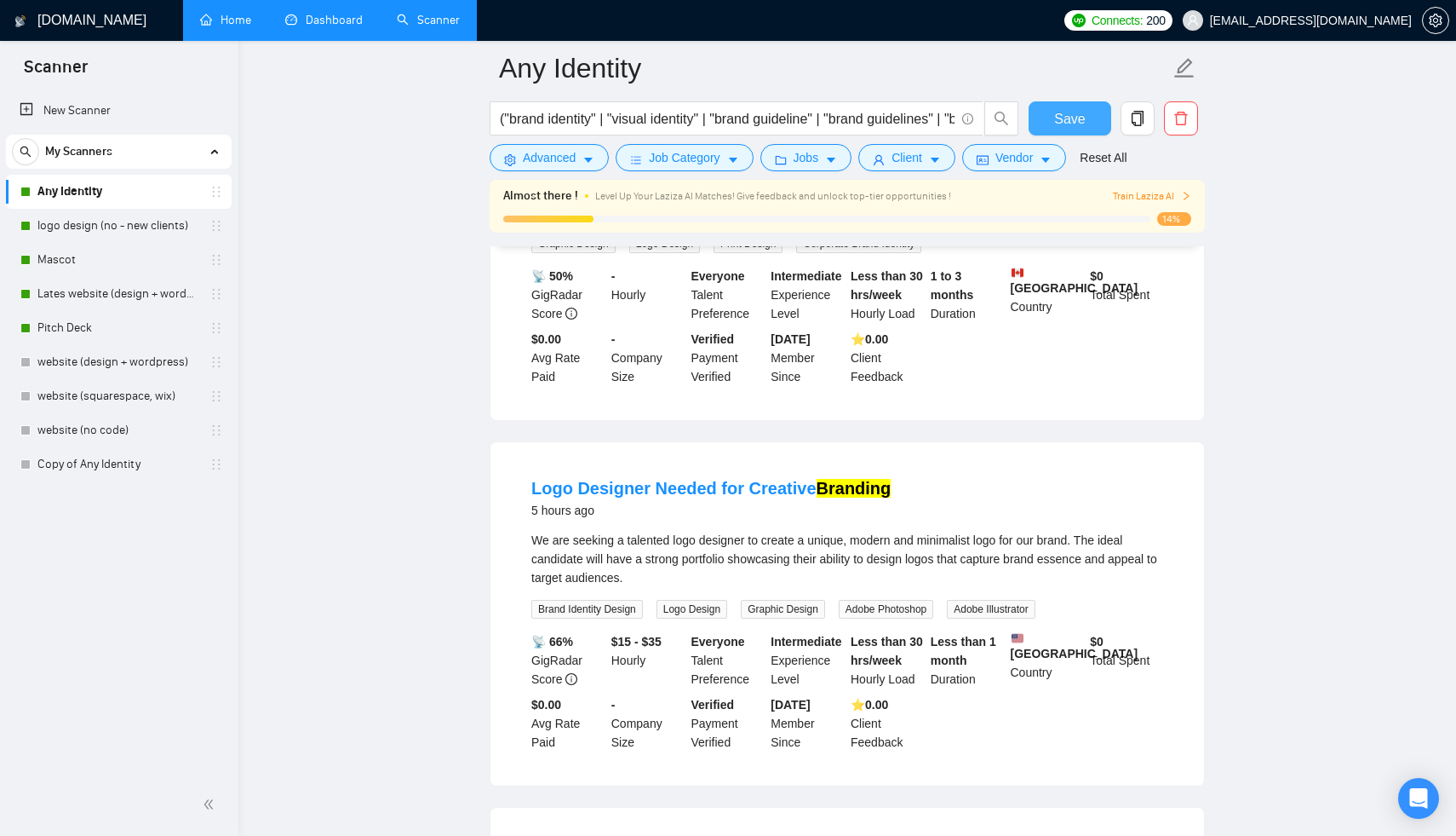
click at [1059, 111] on span "Save" at bounding box center [1070, 119] width 31 height 21
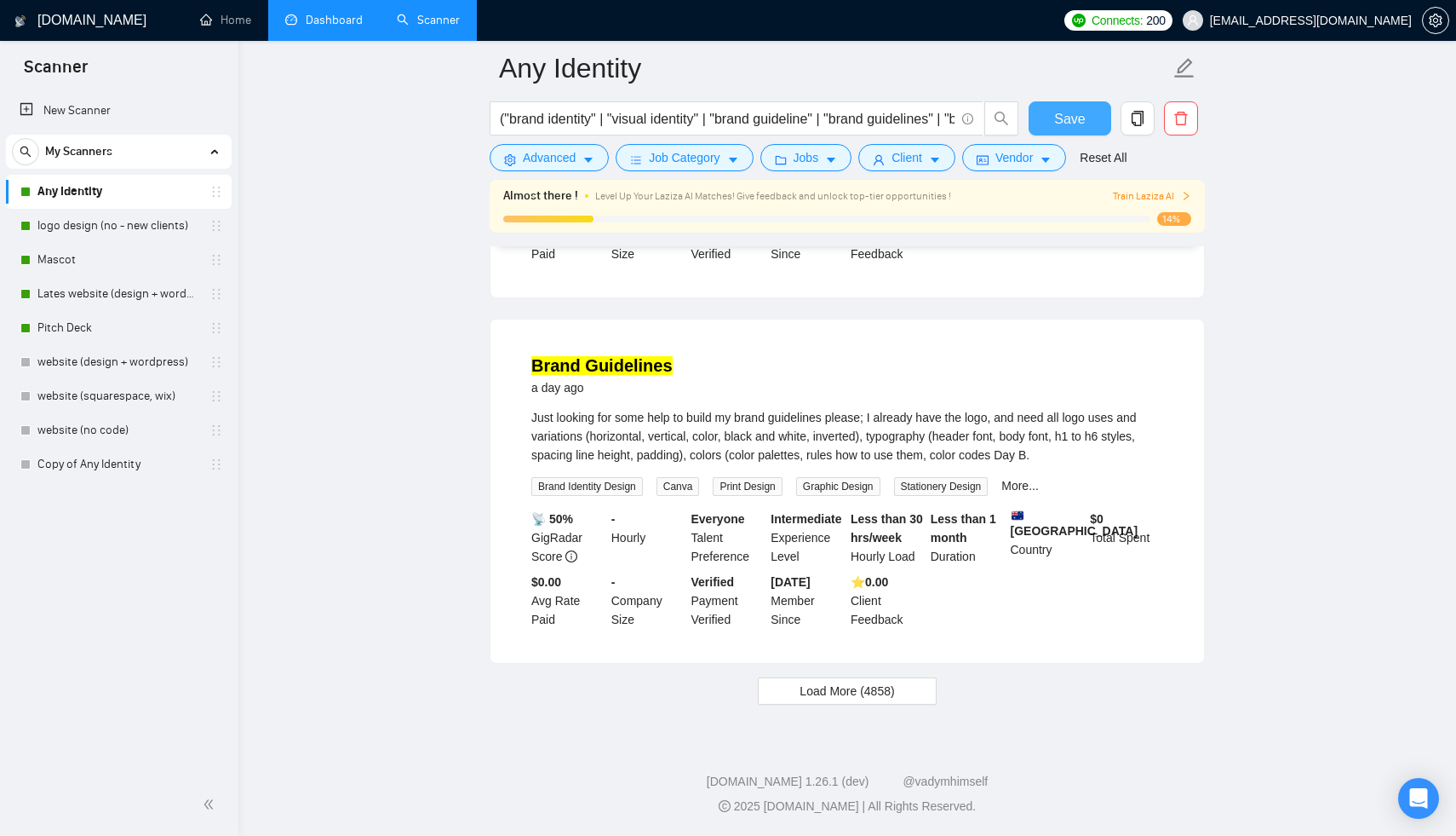
scroll to position [3418, 0]
click at [874, 699] on span "Load More (4858)" at bounding box center [847, 690] width 95 height 18
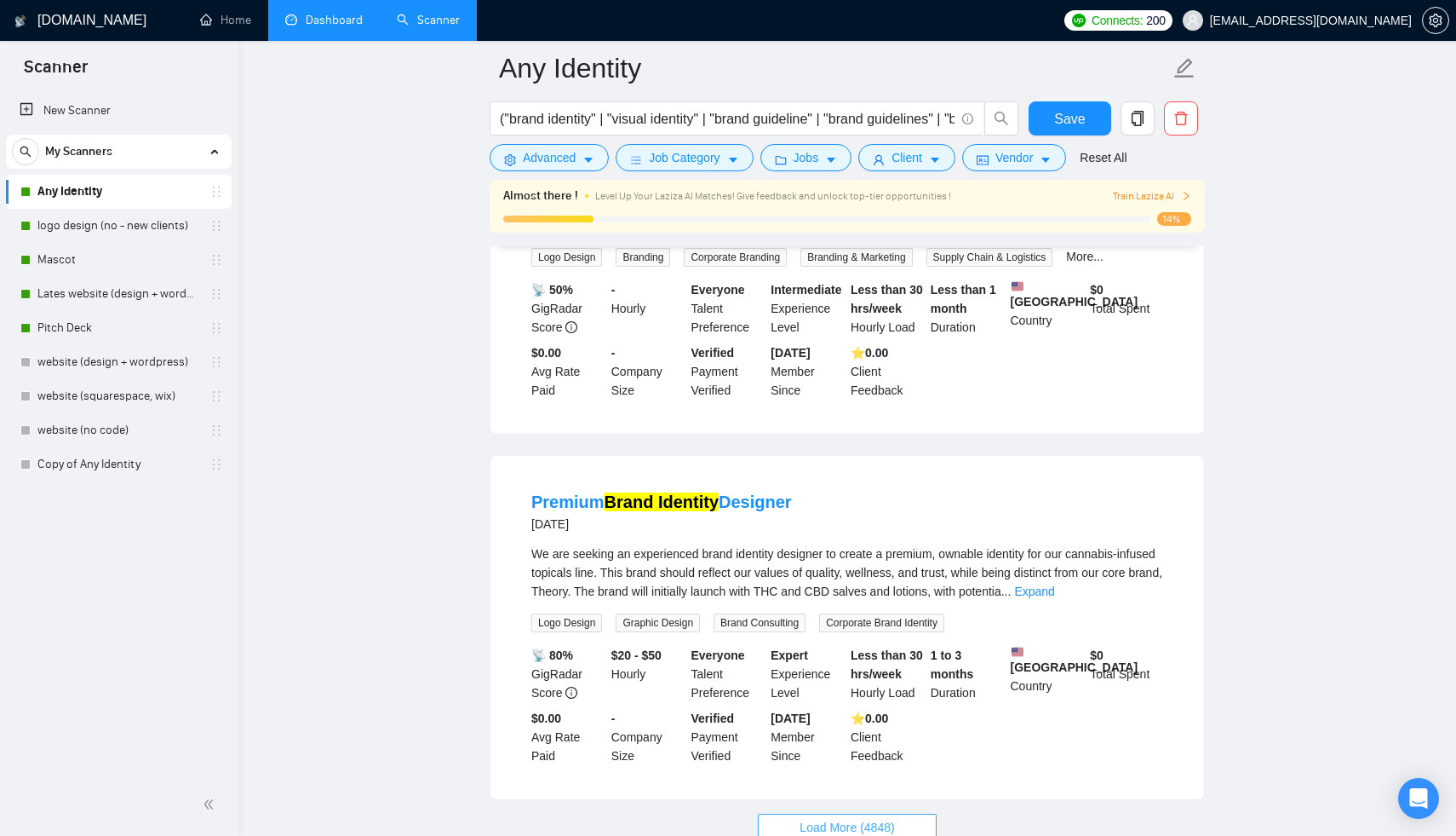
scroll to position [7108, 0]
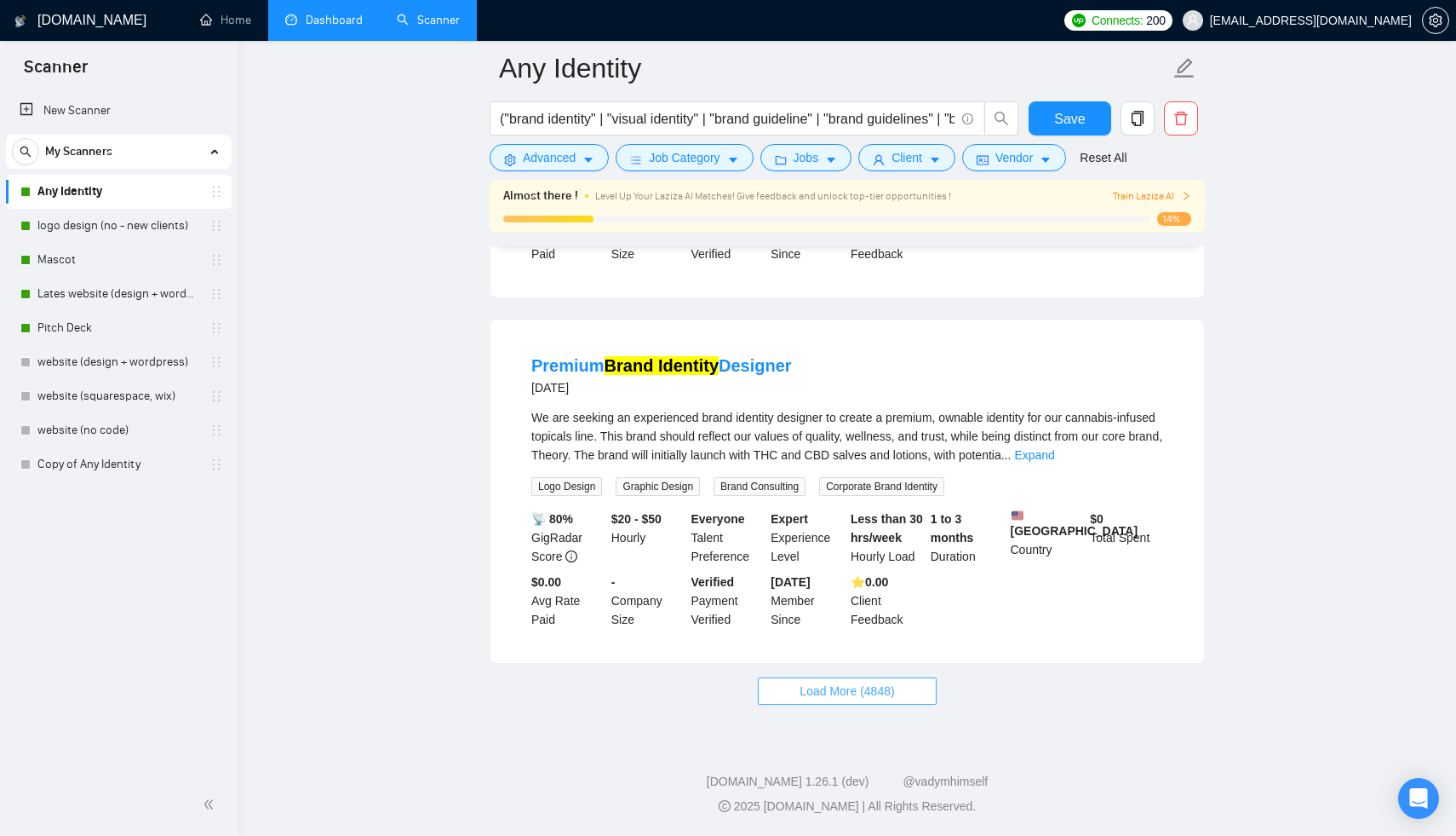
click at [819, 678] on button "Load More (4848)" at bounding box center [847, 691] width 178 height 27
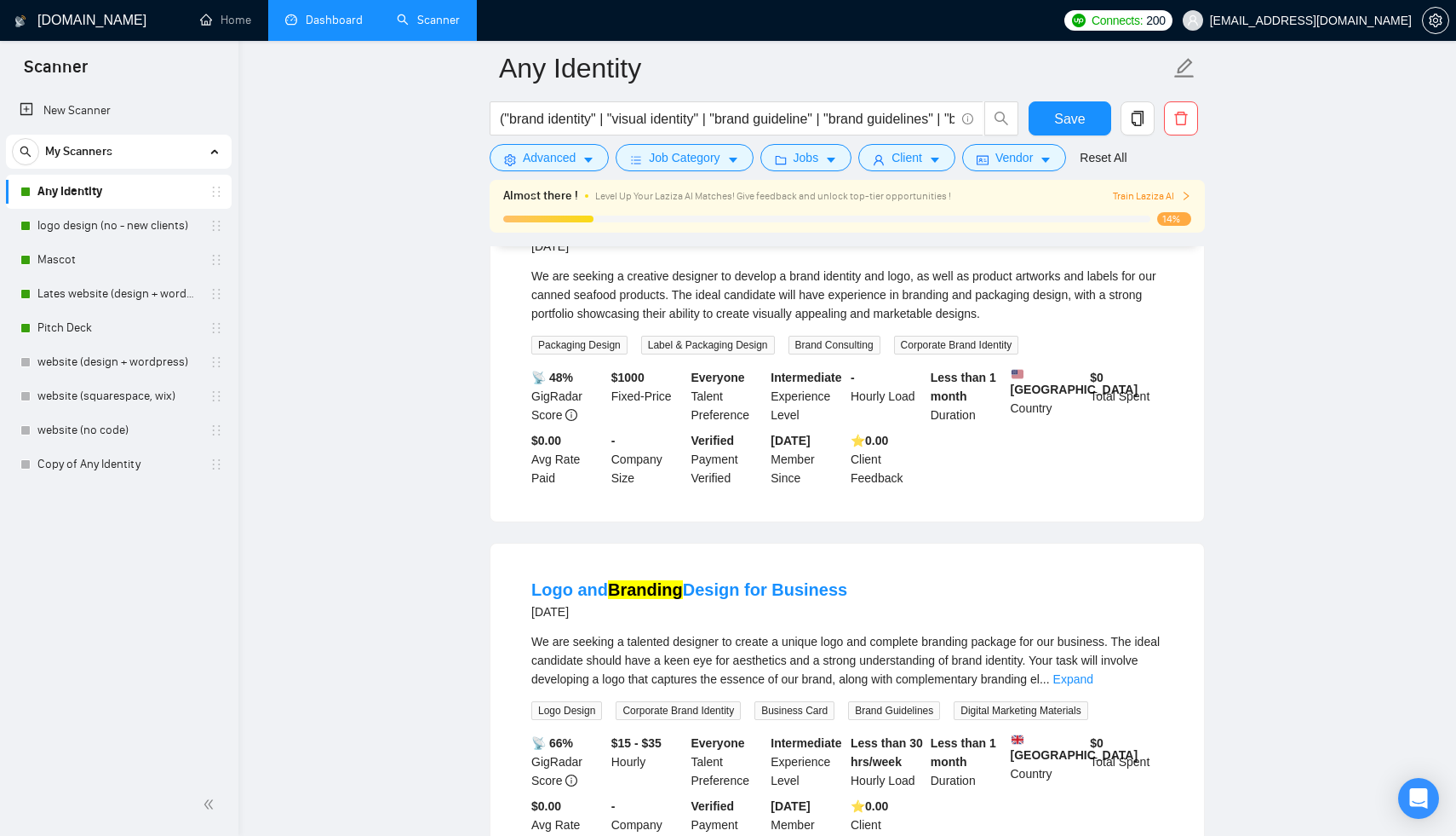
scroll to position [10817, 0]
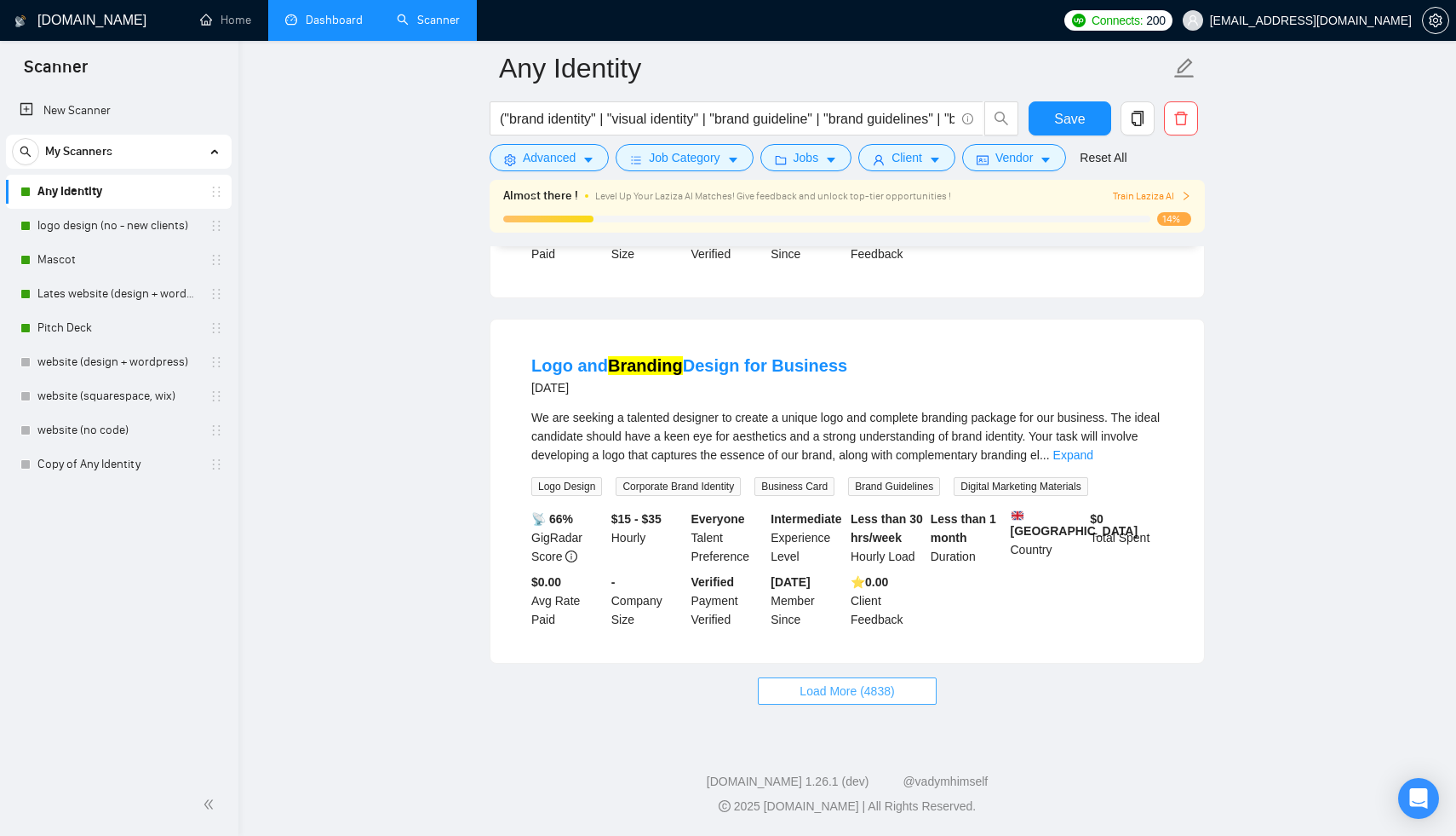
click at [839, 699] on span "Load More (4838)" at bounding box center [847, 690] width 95 height 18
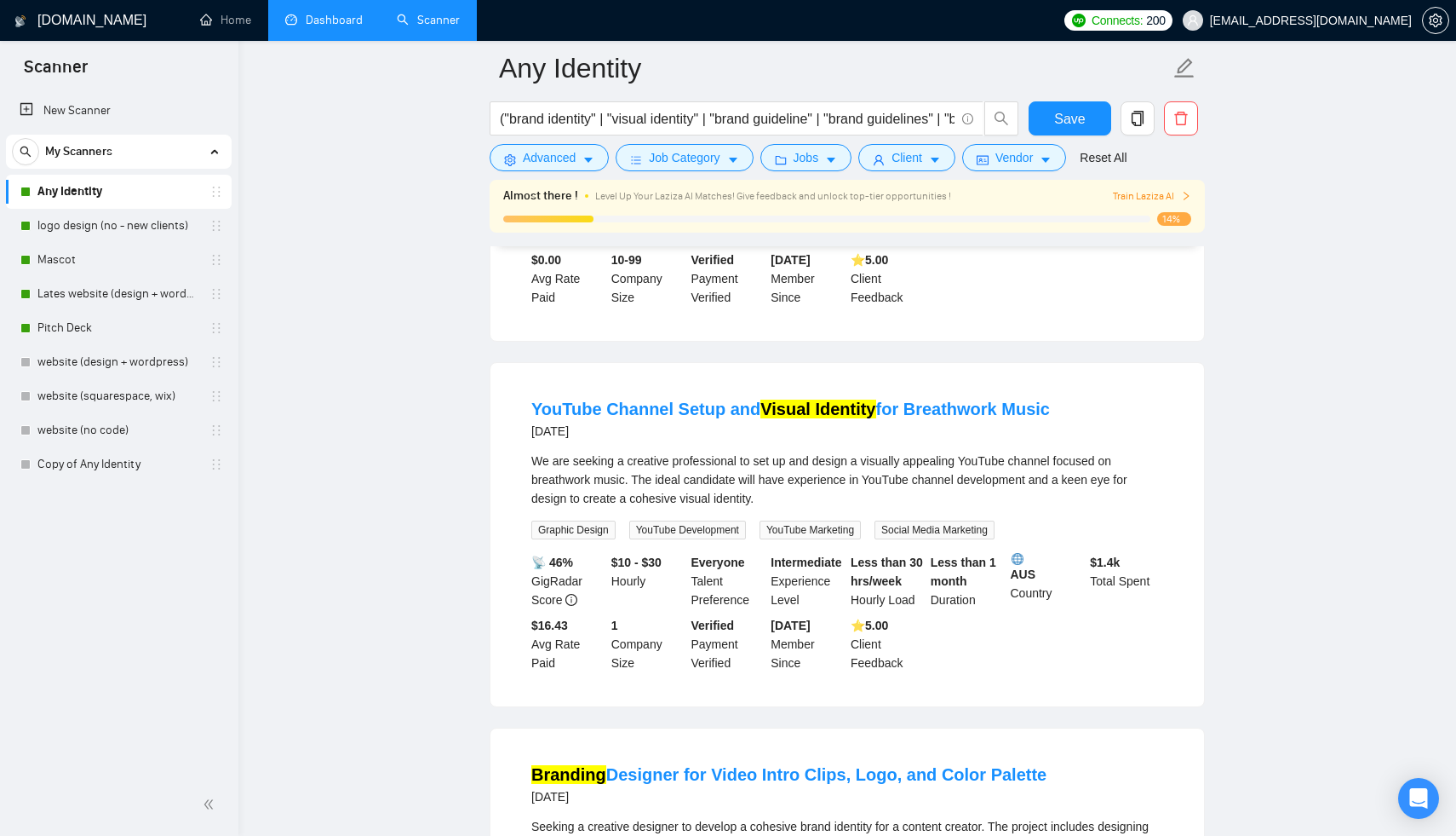
scroll to position [12634, 0]
